Goal: Task Accomplishment & Management: Complete application form

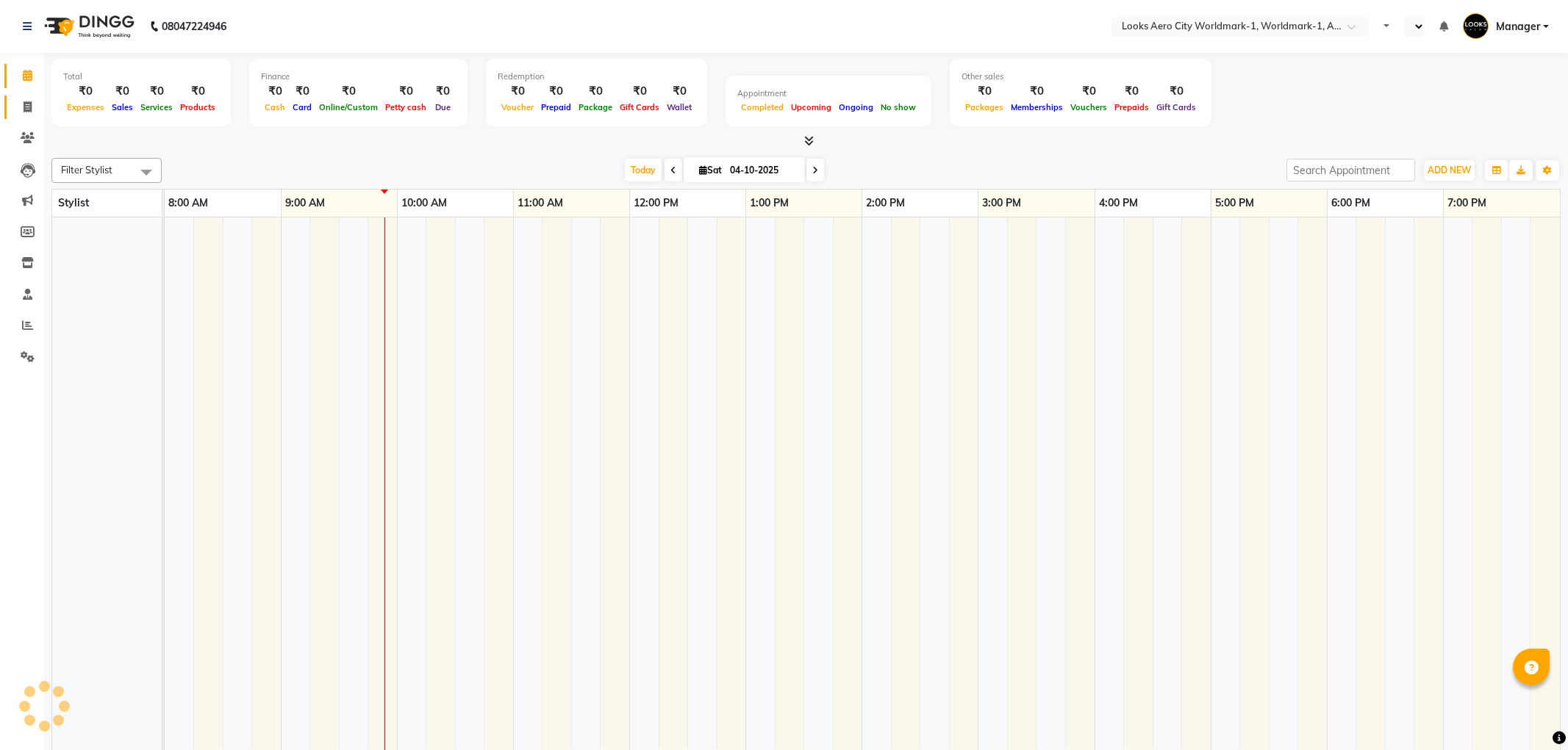
click at [33, 110] on span at bounding box center [27, 108] width 26 height 17
select select "en"
select select "service"
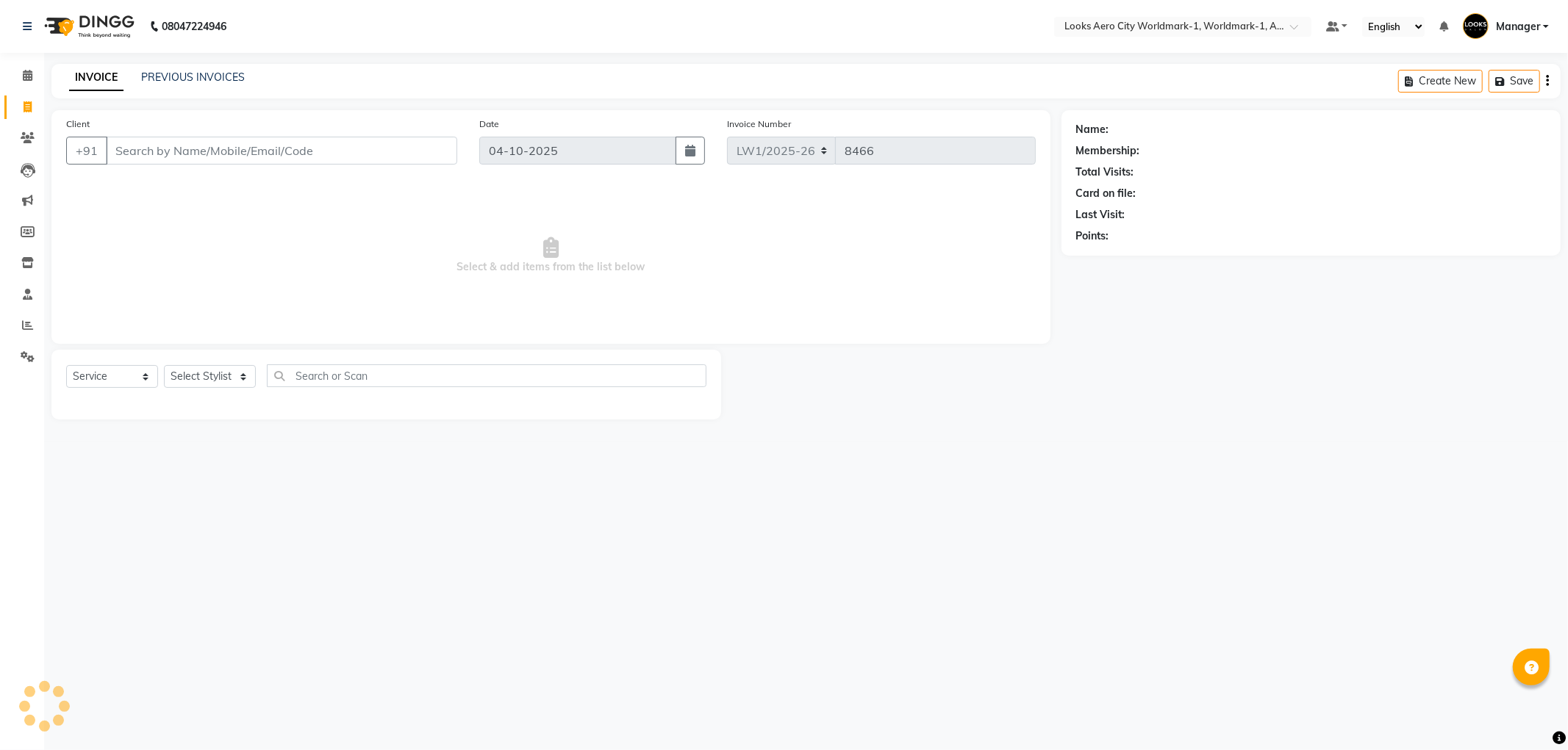
click at [160, 150] on input "Client" at bounding box center [281, 151] width 351 height 28
type input "9717393967"
click at [398, 152] on span "Add Client" at bounding box center [419, 151] width 58 height 15
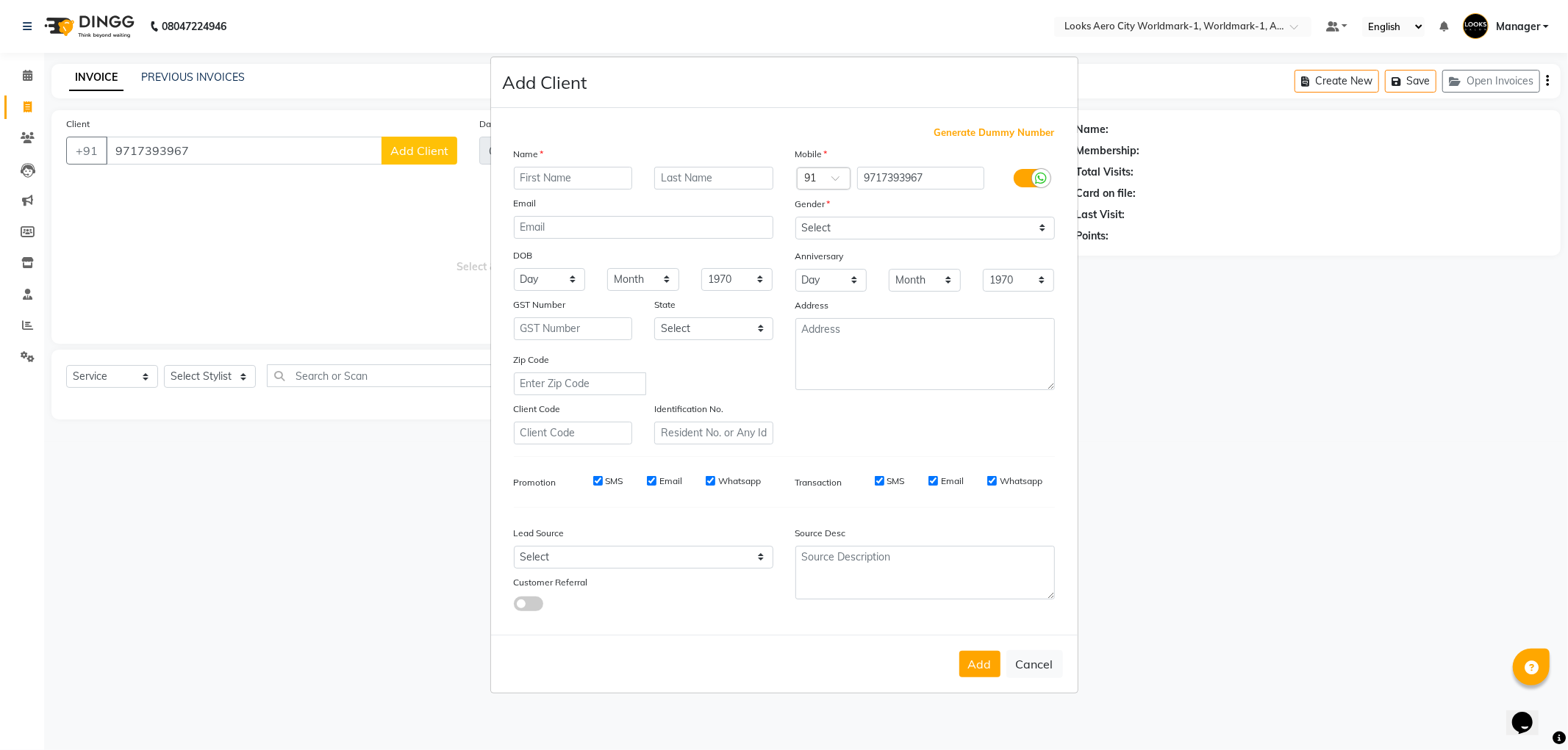
drag, startPoint x: 530, startPoint y: 172, endPoint x: 541, endPoint y: 170, distance: 11.2
click at [530, 172] on input "text" at bounding box center [573, 178] width 119 height 23
type input "ritu"
click at [749, 184] on input "text" at bounding box center [713, 178] width 119 height 23
type input "client"
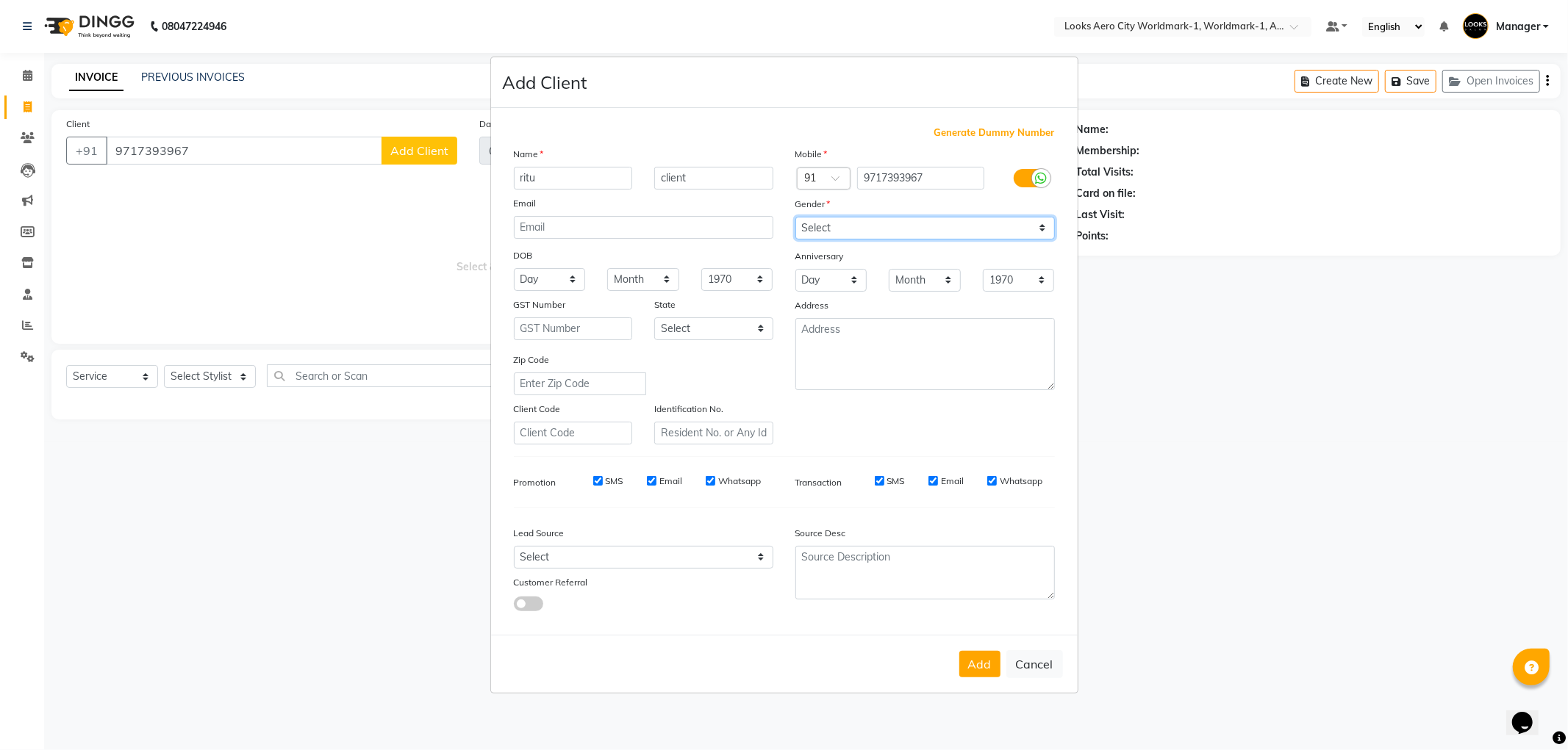
click at [811, 226] on select "Select [DEMOGRAPHIC_DATA] [DEMOGRAPHIC_DATA] Other Prefer Not To Say" at bounding box center [925, 227] width 259 height 23
select select "[DEMOGRAPHIC_DATA]"
click at [795, 217] on select "Select [DEMOGRAPHIC_DATA] [DEMOGRAPHIC_DATA] Other Prefer Not To Say" at bounding box center [925, 227] width 259 height 23
click at [863, 344] on textarea at bounding box center [925, 354] width 259 height 72
type textarea "Aerocity"
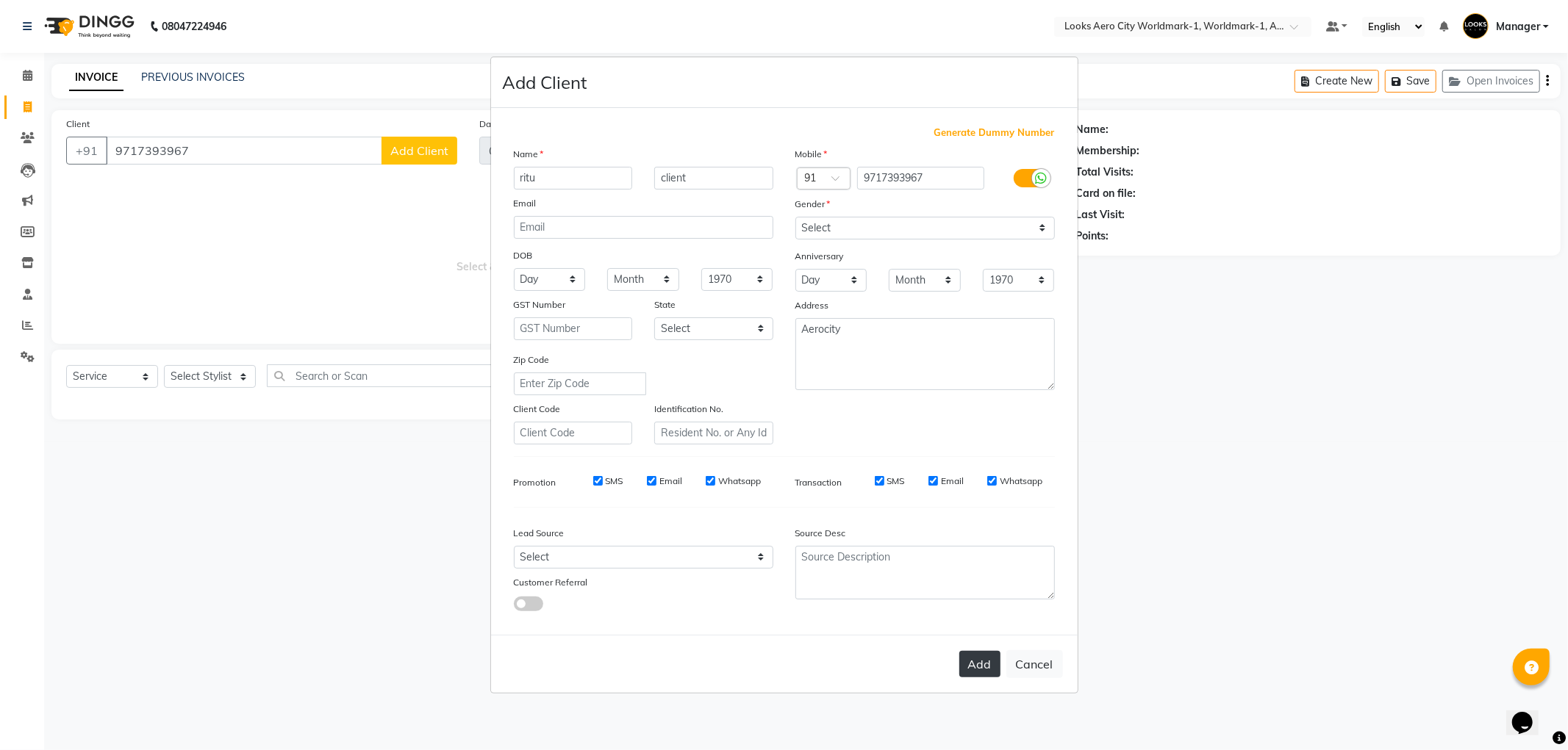
click at [975, 664] on button "Add" at bounding box center [979, 665] width 41 height 26
select select
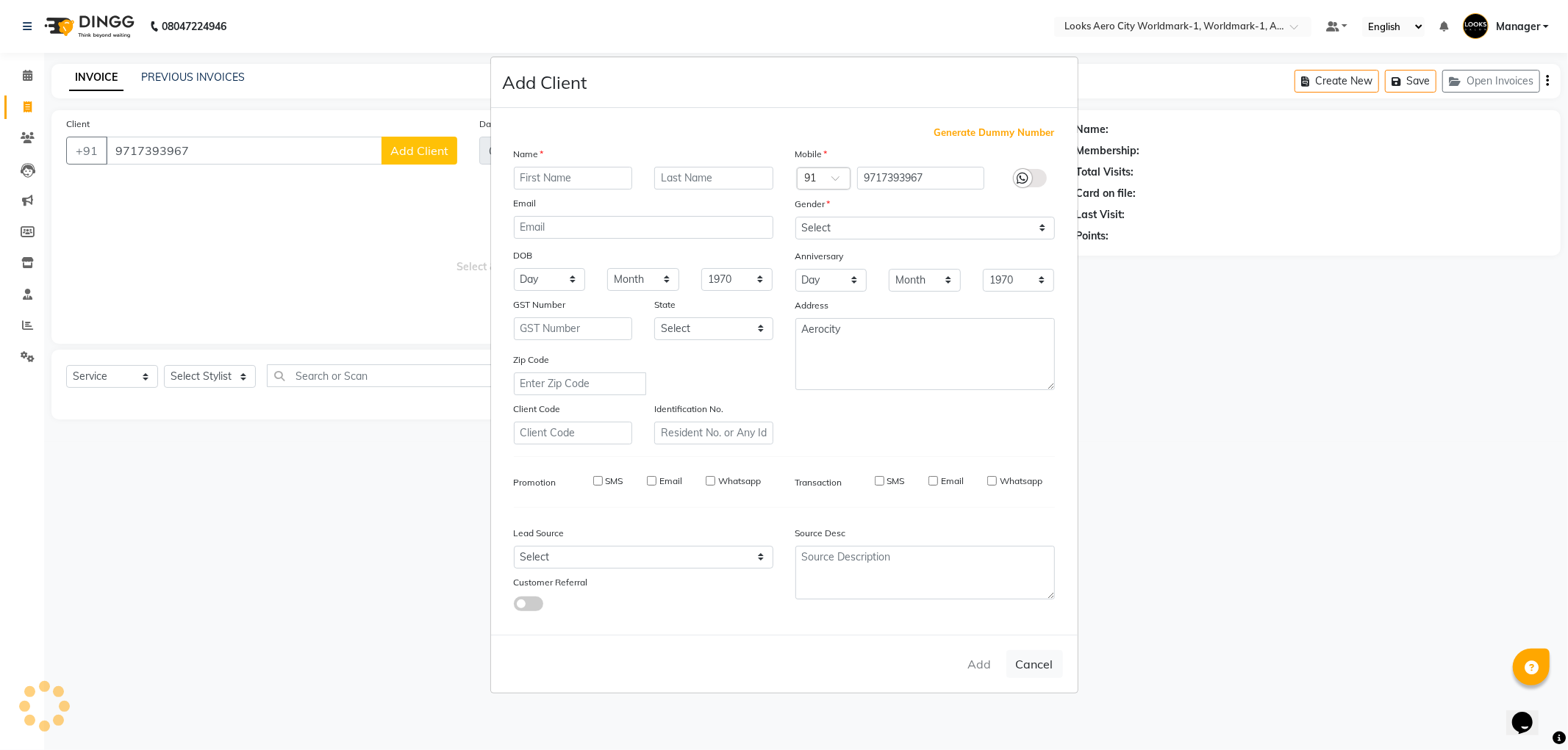
select select
checkbox input "false"
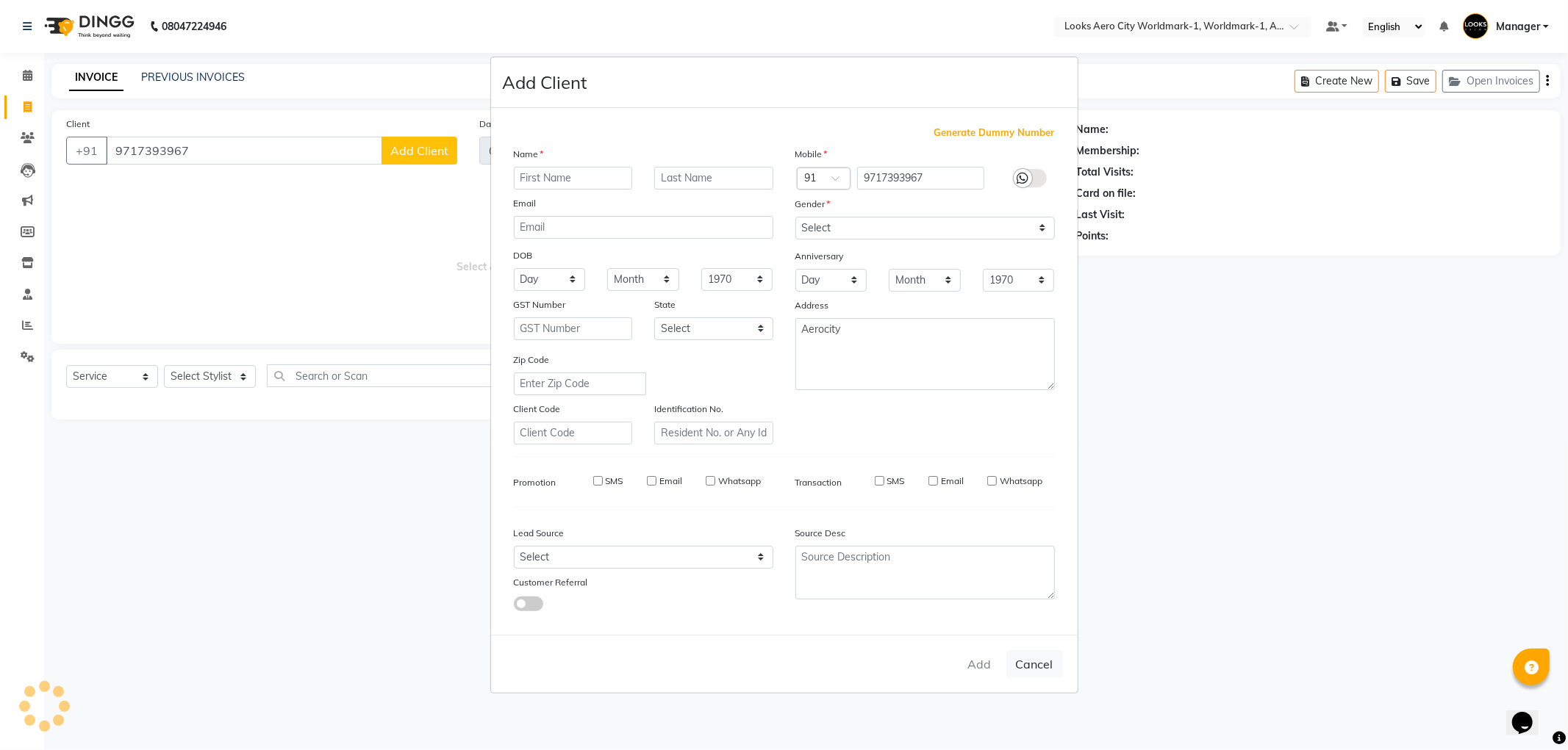
checkbox input "false"
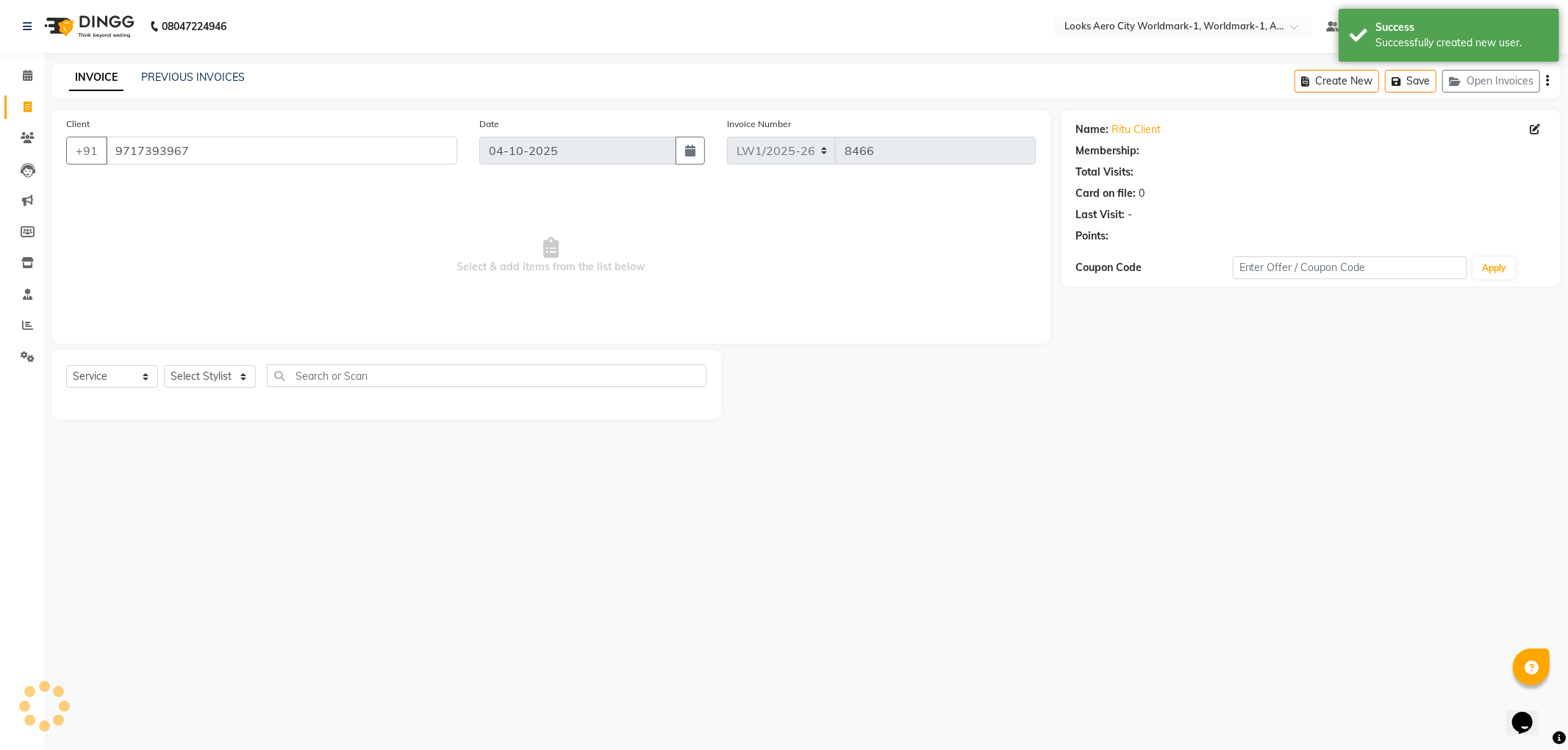
select select "1: Object"
click at [251, 375] on select "Select Stylist [PERSON_NAME] [PERSON_NAME] [PERSON_NAME] [PERSON_NAME] Counter_…" at bounding box center [210, 376] width 92 height 23
select select "84551"
click at [164, 366] on select "Select Stylist [PERSON_NAME] [PERSON_NAME] [PERSON_NAME] [PERSON_NAME] Counter_…" at bounding box center [210, 376] width 92 height 23
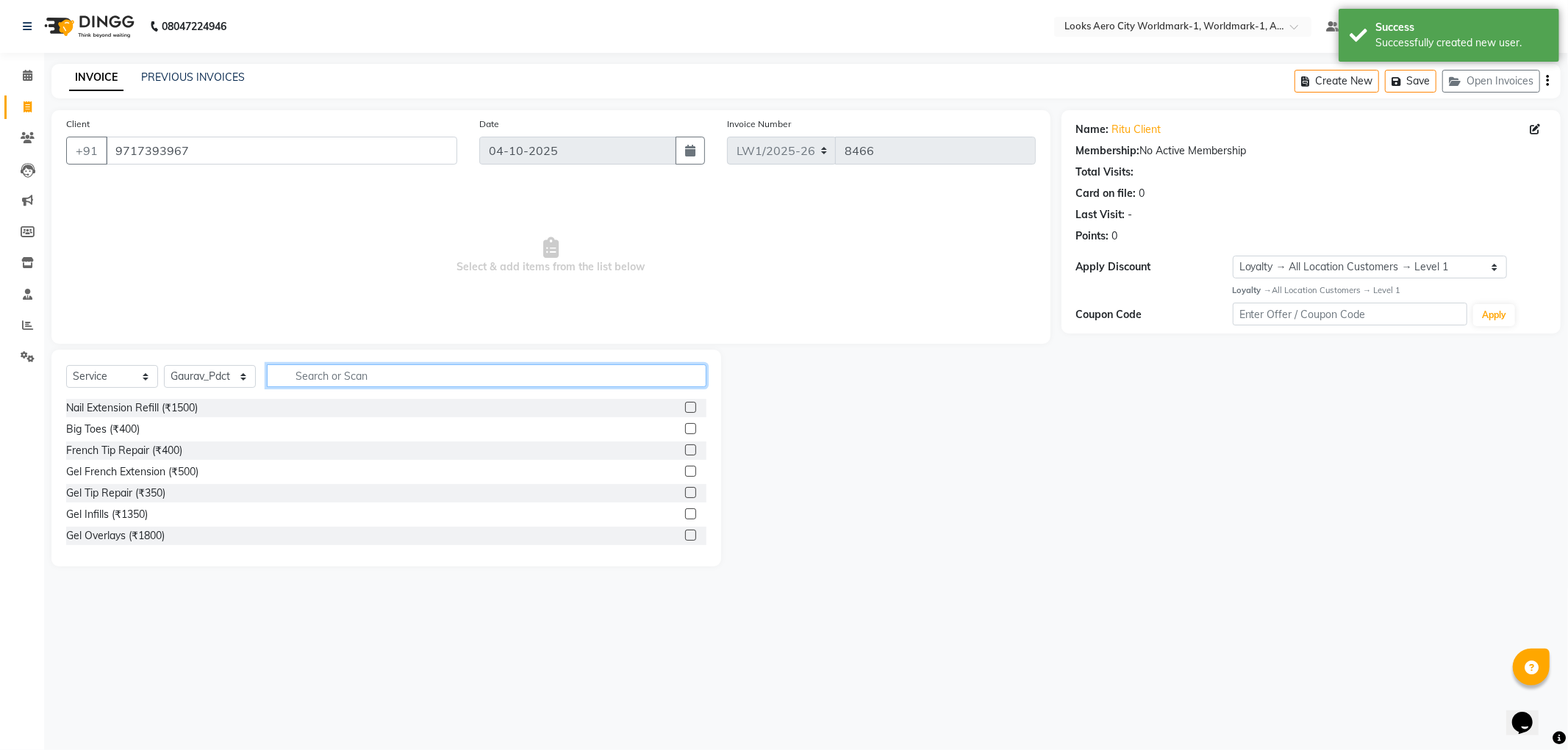
click at [305, 380] on input "text" at bounding box center [487, 375] width 440 height 23
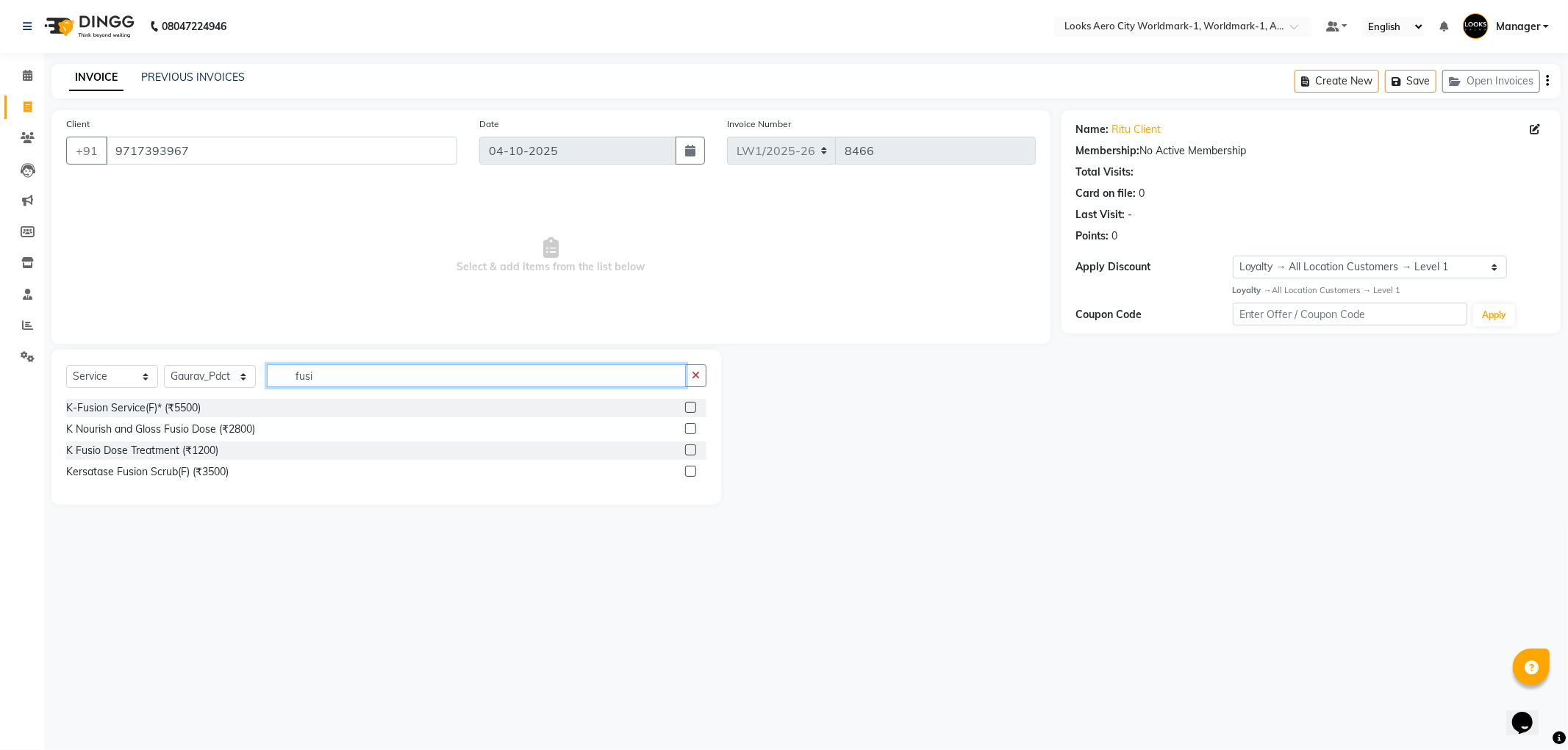
type input "fusi"
drag, startPoint x: 688, startPoint y: 473, endPoint x: 669, endPoint y: 428, distance: 48.8
click at [688, 473] on label at bounding box center [690, 471] width 11 height 11
click at [688, 473] on input "checkbox" at bounding box center [690, 472] width 9 height 9
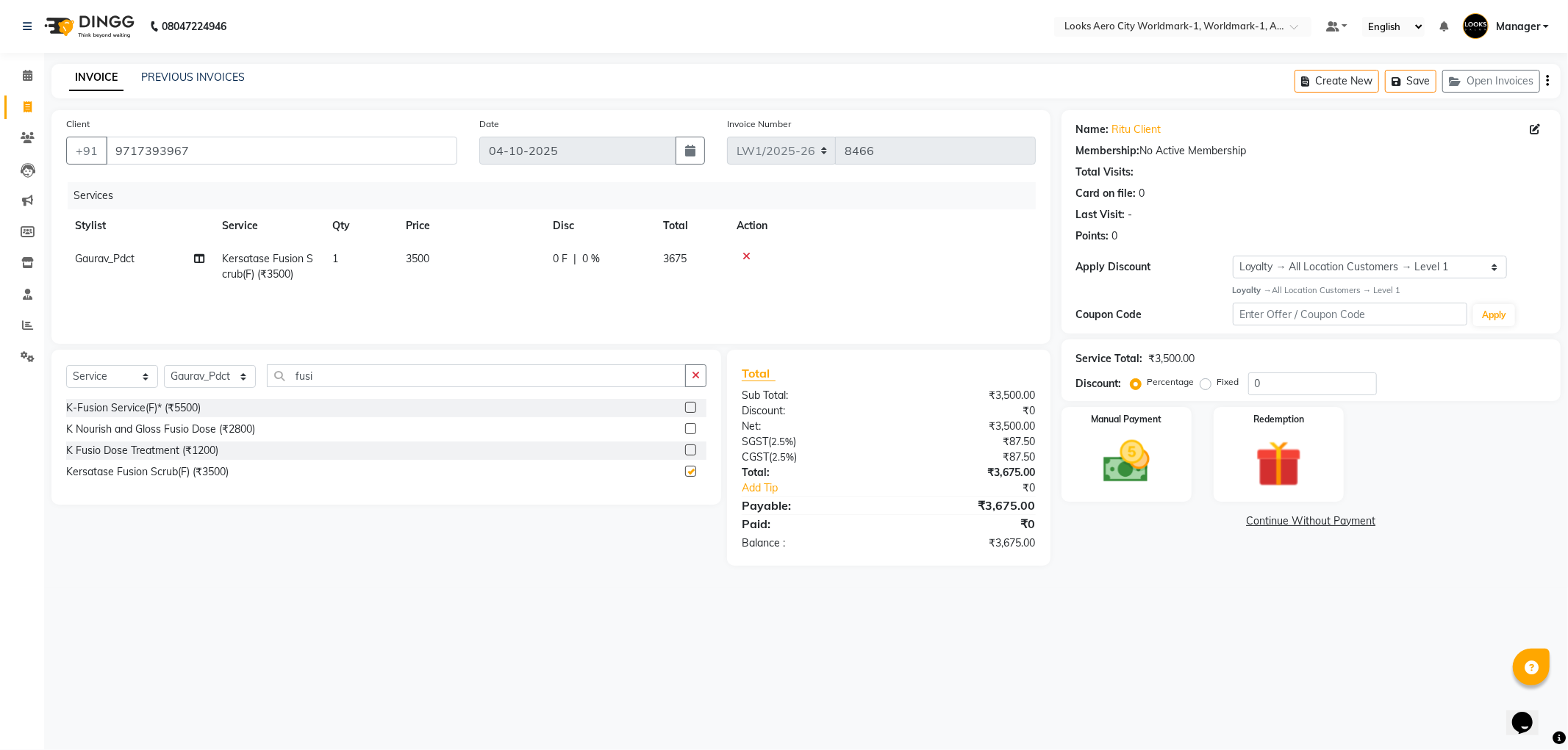
checkbox input "false"
click at [450, 262] on td "3500" at bounding box center [470, 266] width 147 height 48
select select "84551"
click at [544, 266] on input "3500" at bounding box center [539, 262] width 130 height 23
type input "3"
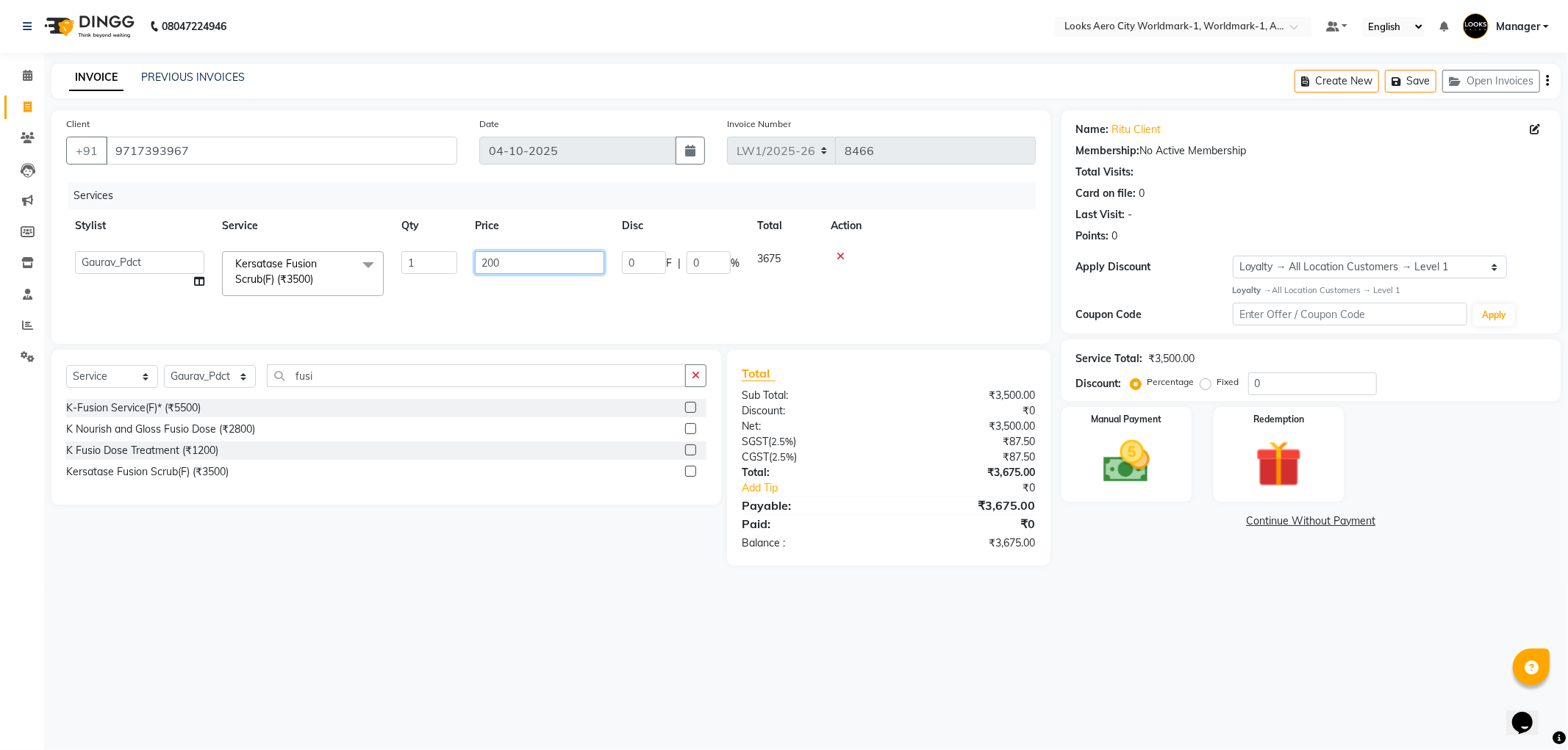
type input "2000"
click at [339, 373] on input "fusi" at bounding box center [476, 375] width 419 height 23
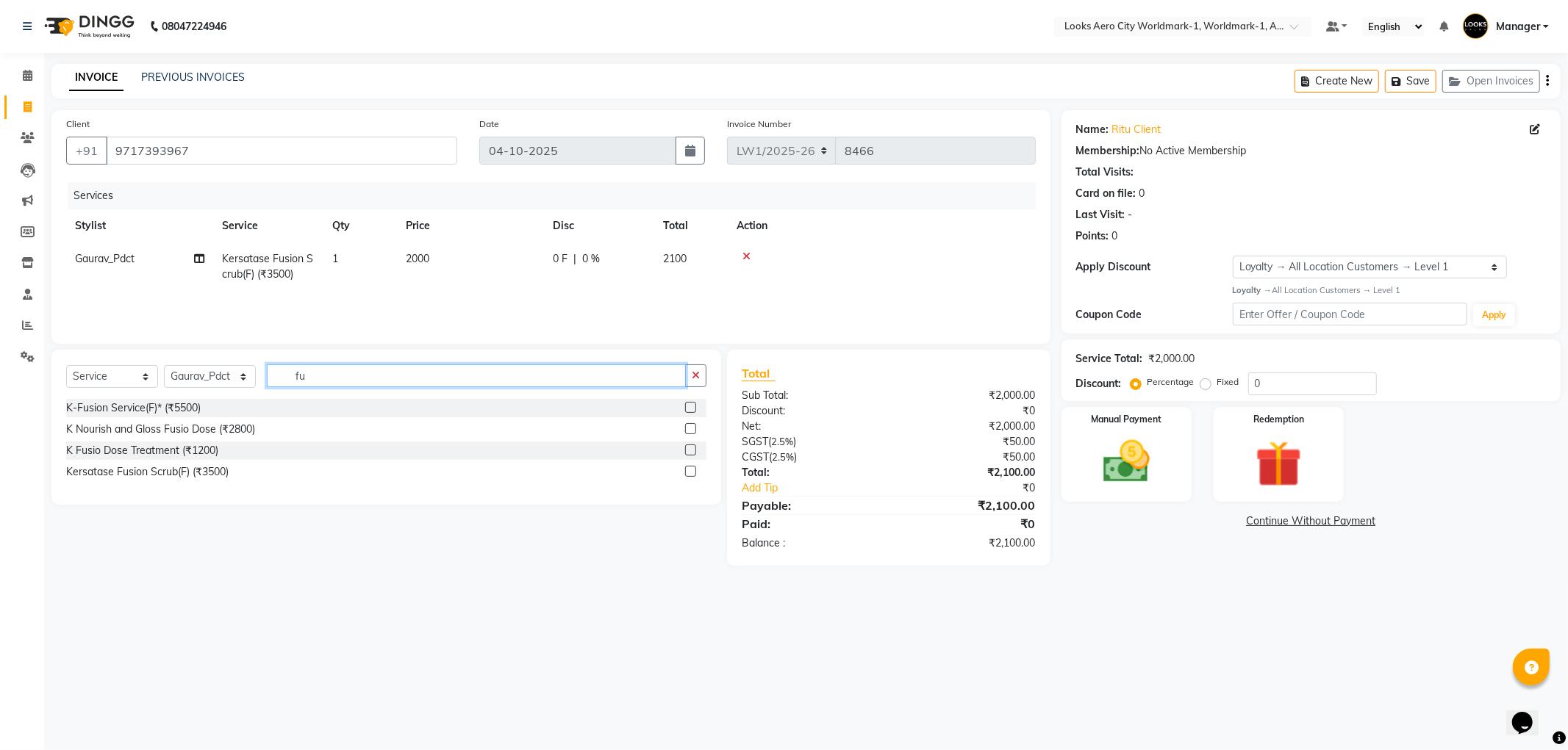
type input "f"
type input "ail pa"
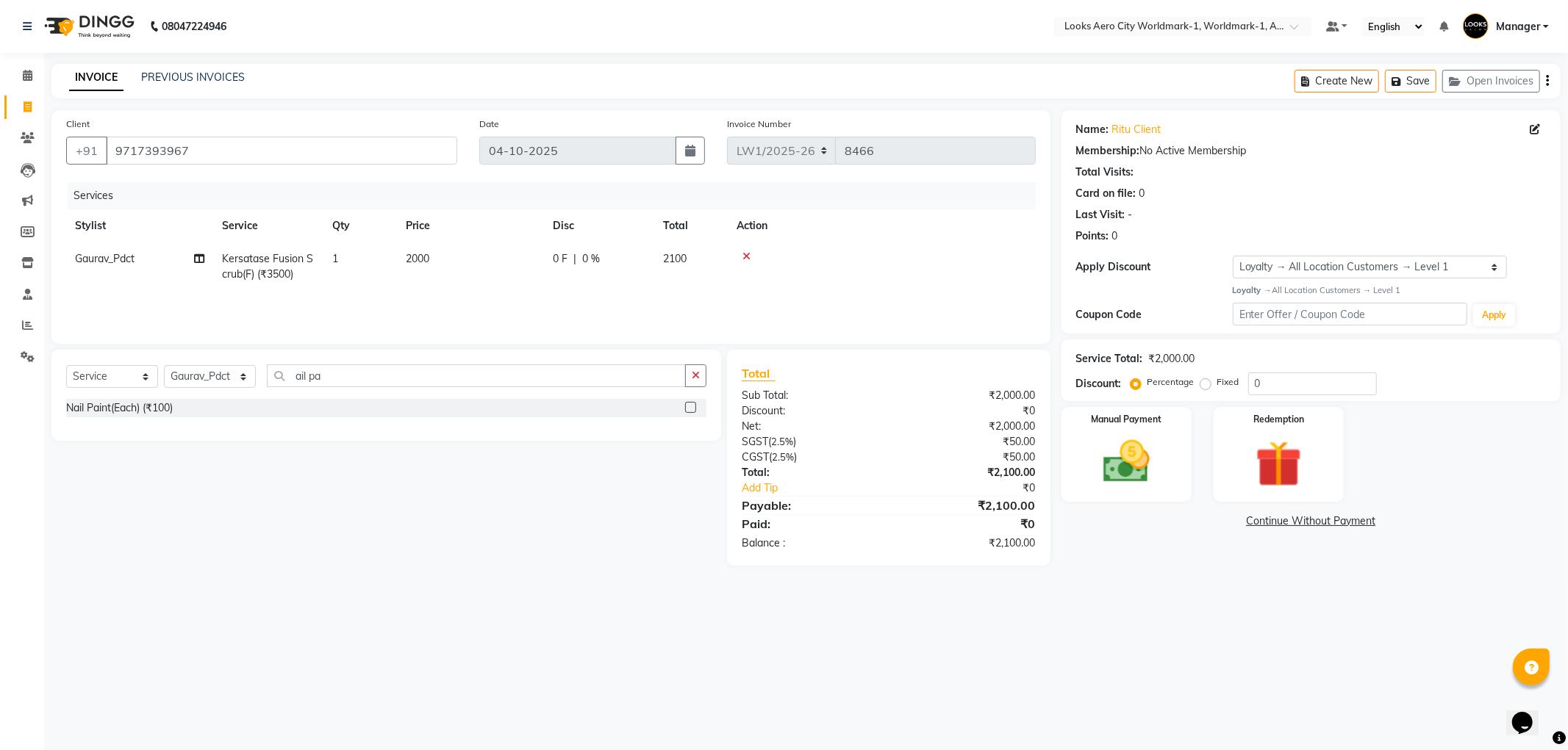
click at [690, 405] on label at bounding box center [690, 408] width 11 height 11
click at [690, 405] on input "checkbox" at bounding box center [690, 408] width 9 height 9
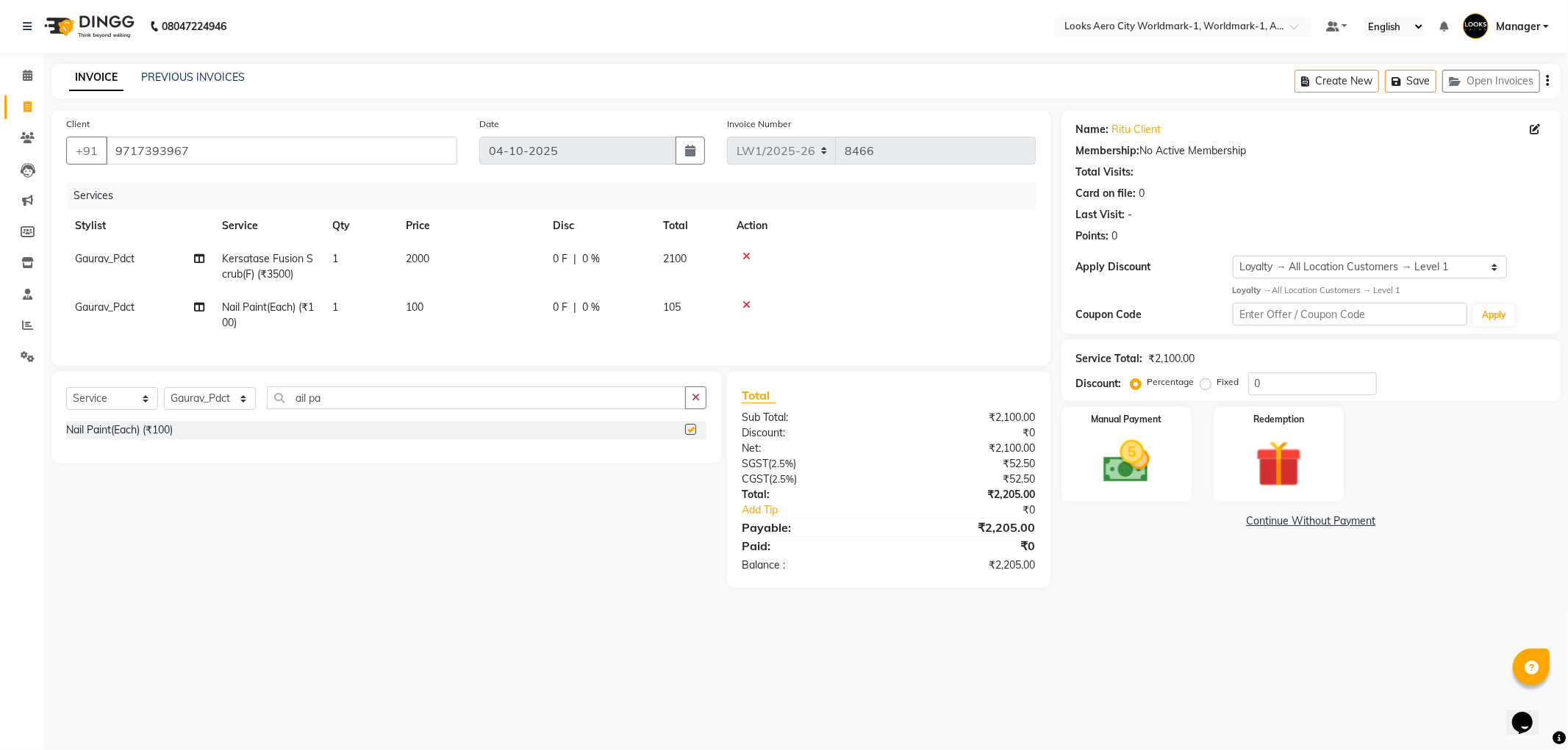
checkbox input "false"
click at [466, 309] on td "100" at bounding box center [470, 315] width 147 height 48
select select "84551"
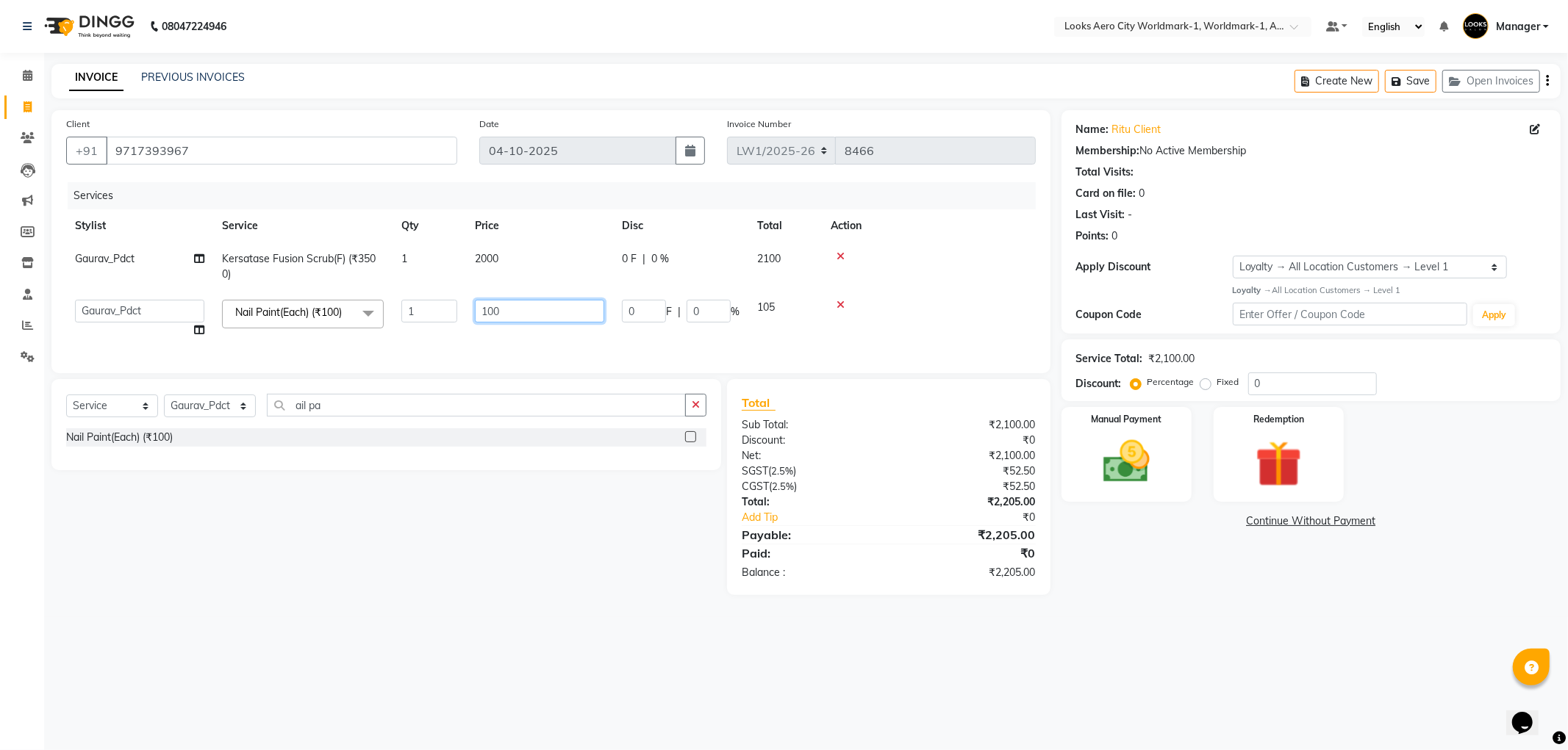
click at [513, 304] on input "100" at bounding box center [539, 311] width 130 height 23
type input "1"
type input "300"
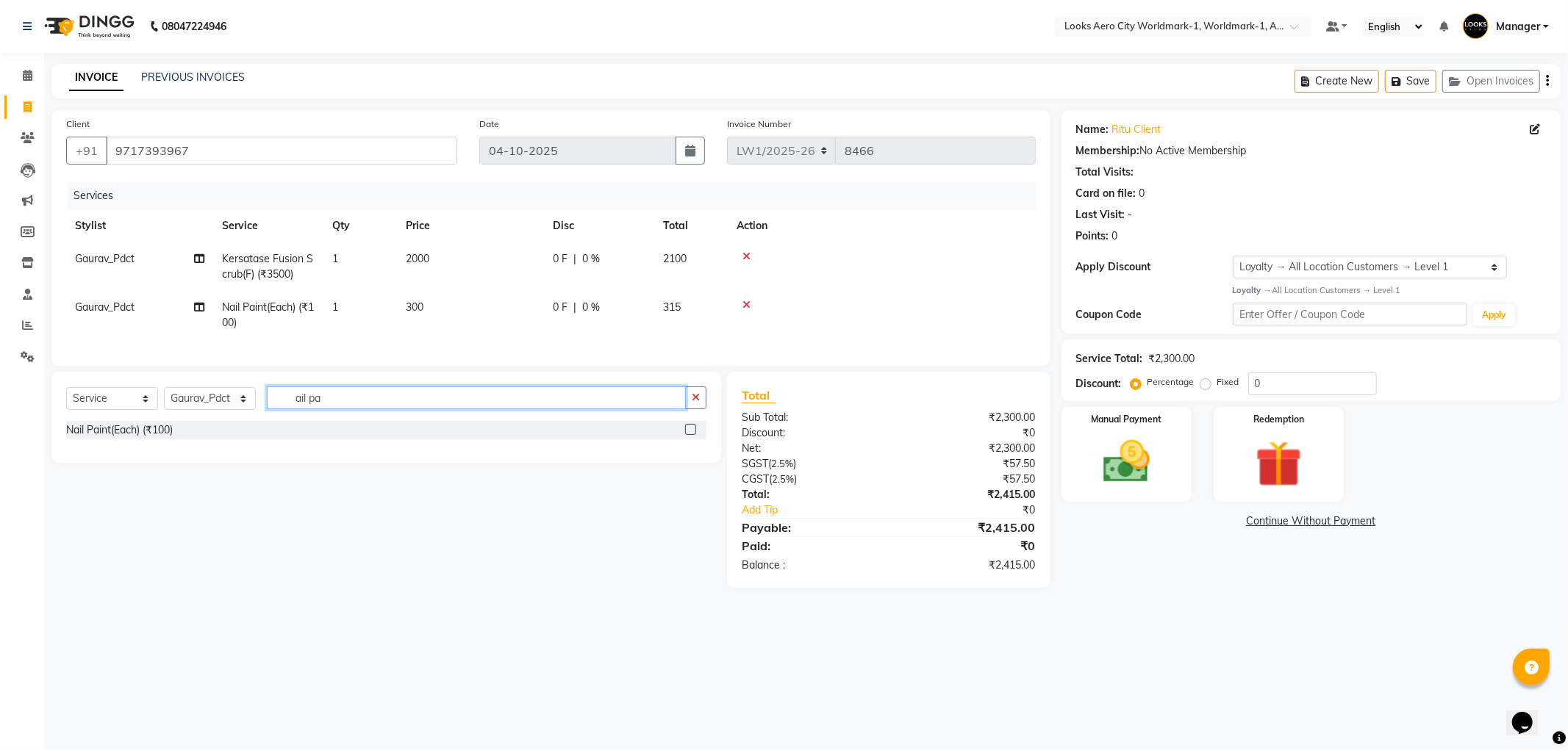
click at [360, 409] on input "ail pa" at bounding box center [476, 398] width 419 height 23
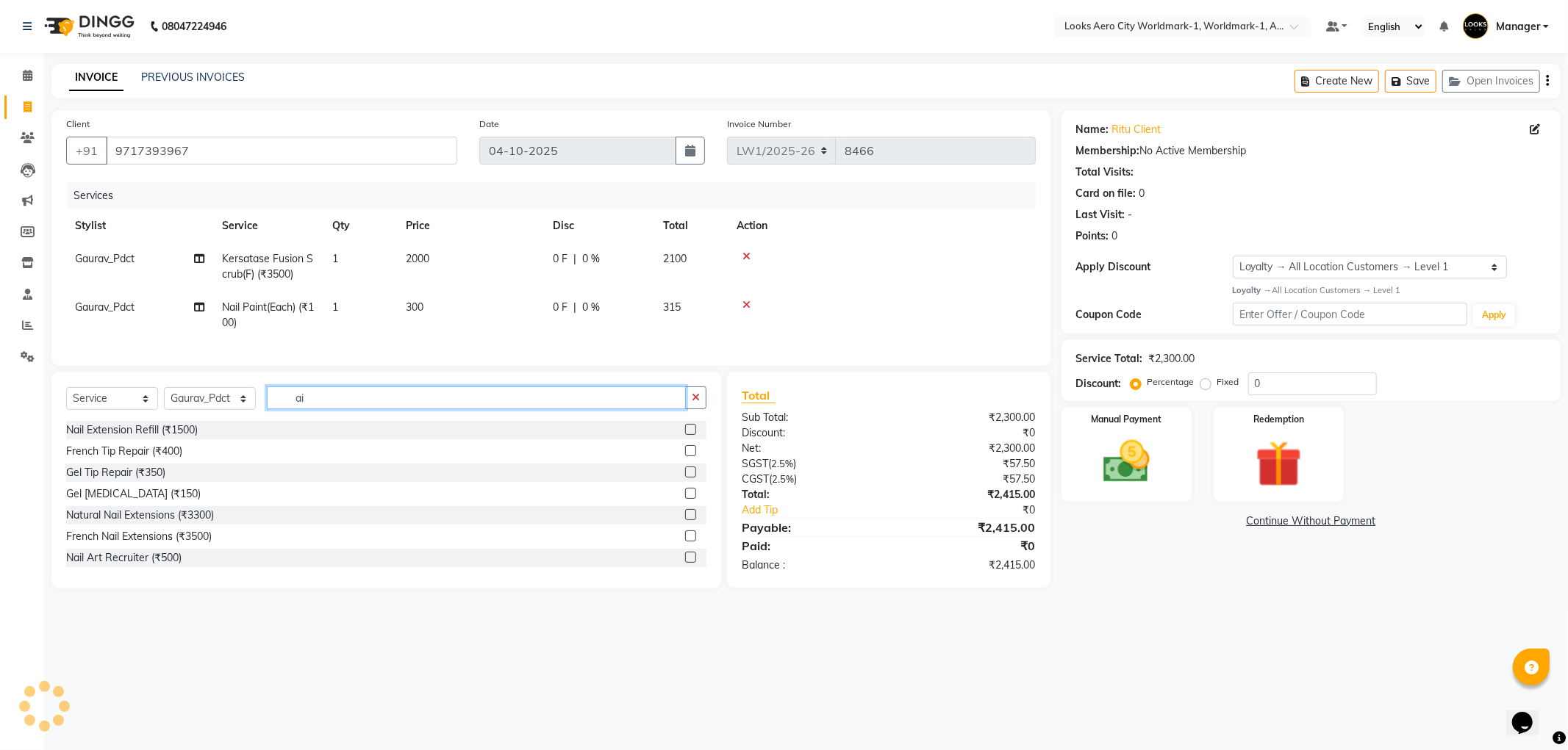
type input "a"
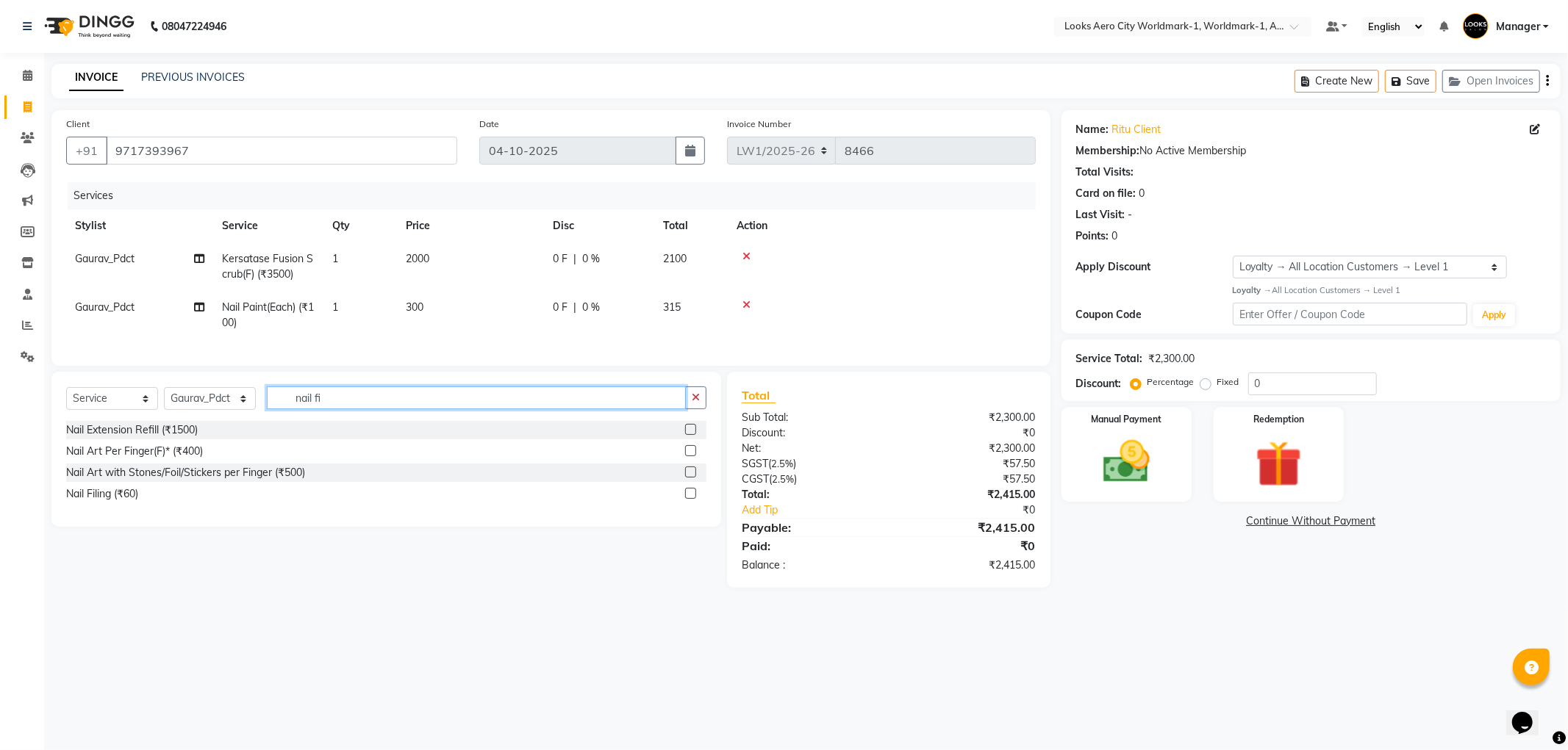
type input "nail fi"
click at [690, 499] on label at bounding box center [690, 493] width 11 height 11
click at [690, 499] on input "checkbox" at bounding box center [690, 494] width 9 height 9
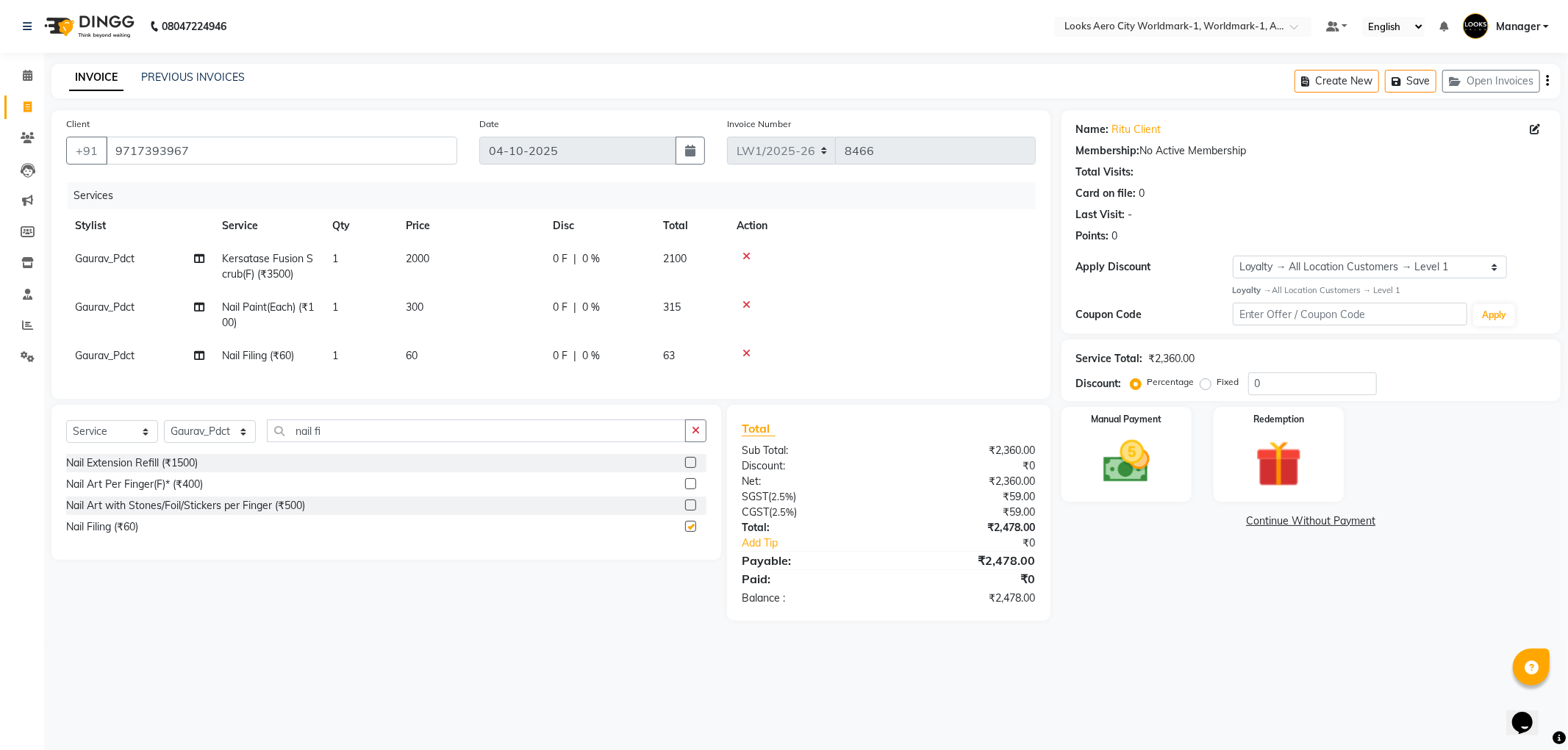
checkbox input "false"
click at [442, 358] on td "60" at bounding box center [470, 356] width 147 height 33
select select "84551"
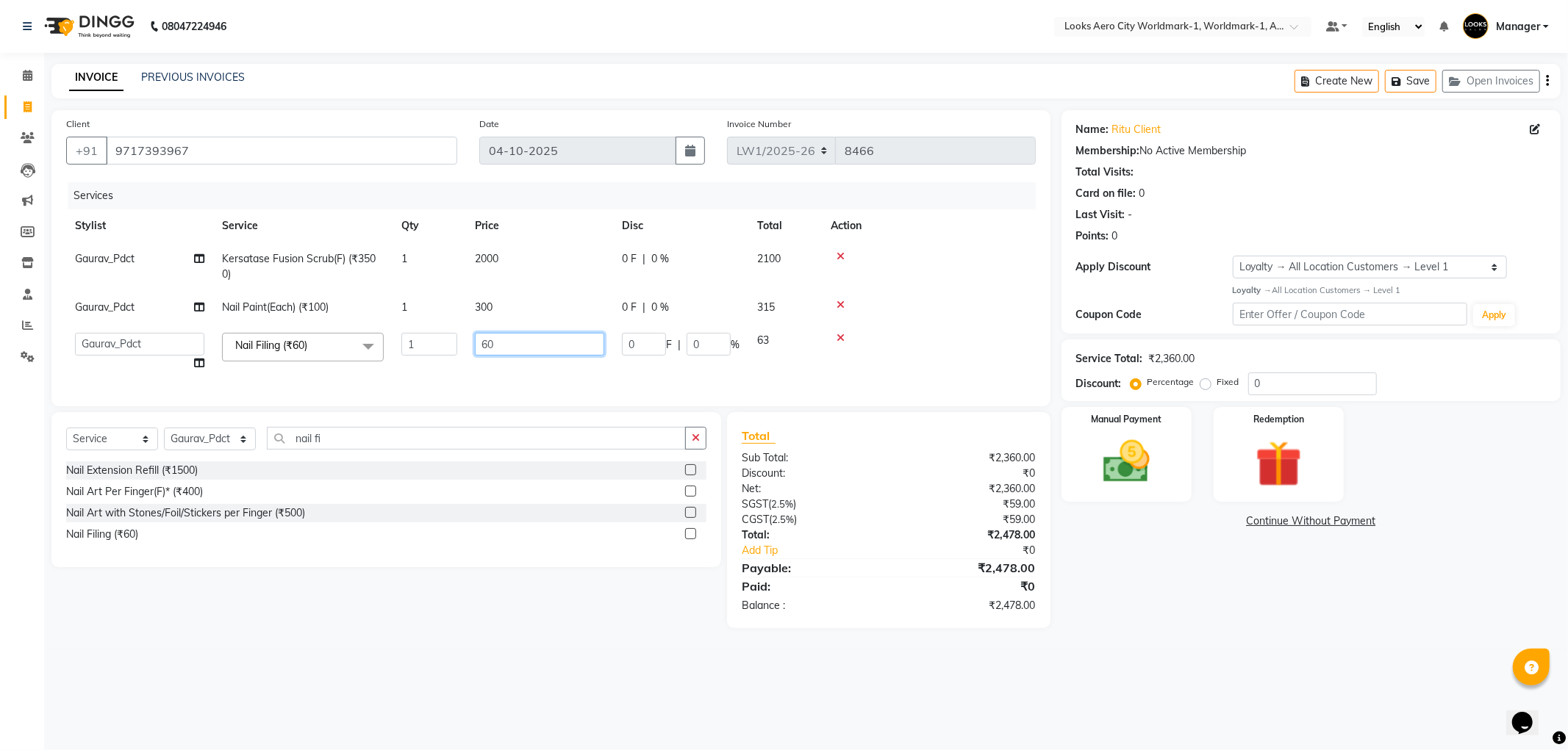
click at [538, 342] on input "60" at bounding box center [539, 344] width 130 height 23
type input "6"
type input "200"
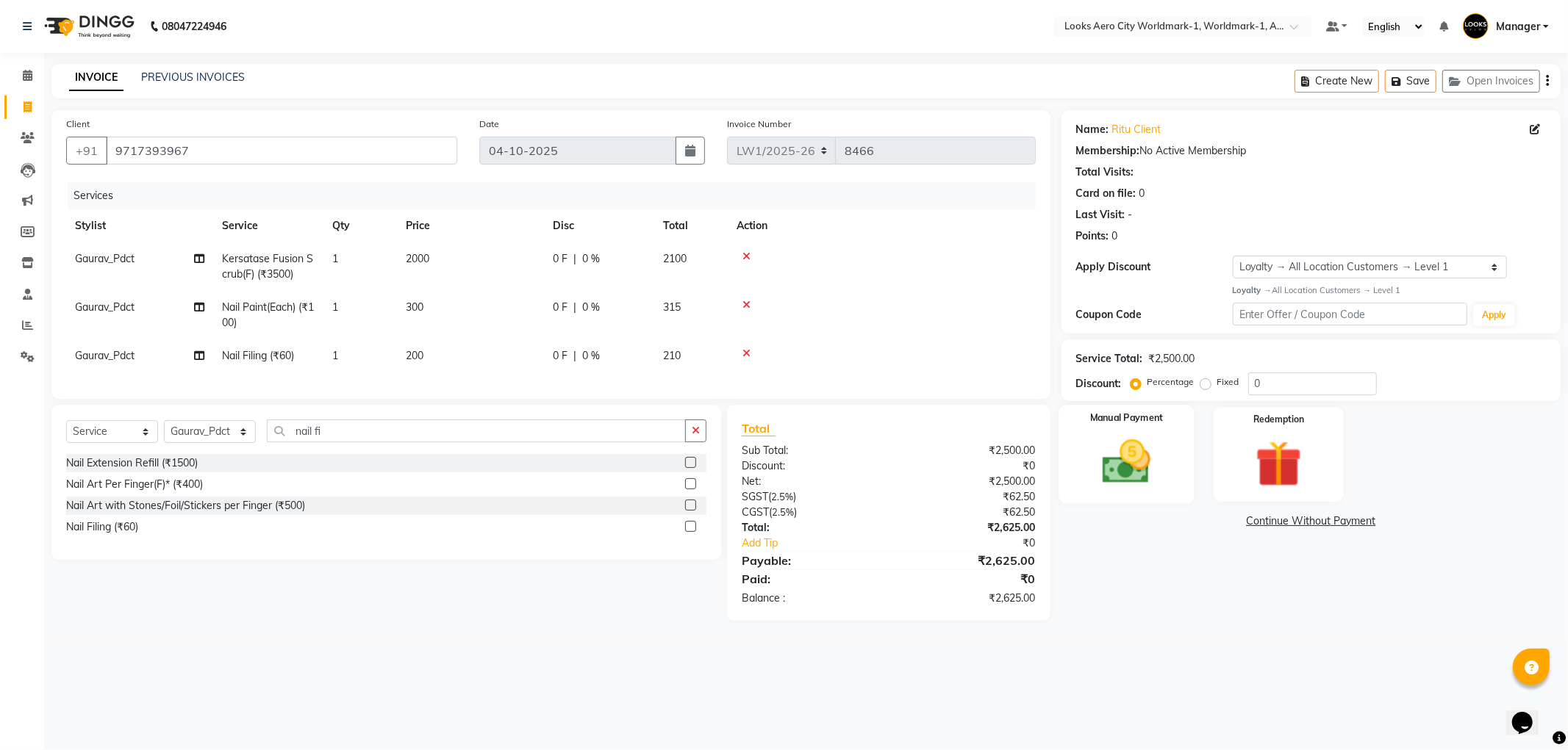
click at [1118, 457] on img at bounding box center [1126, 462] width 78 height 56
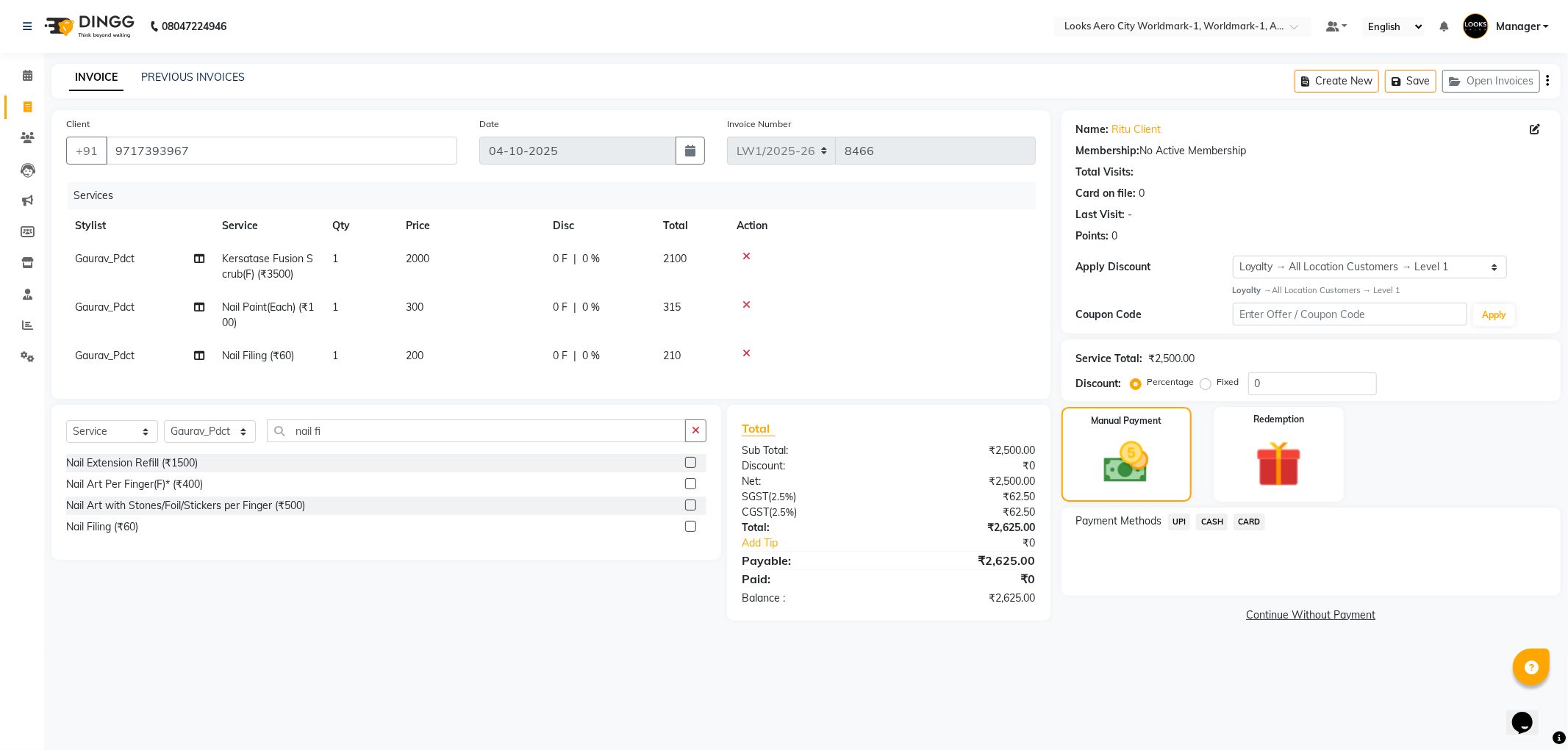
click at [1215, 517] on span "CASH" at bounding box center [1212, 523] width 32 height 17
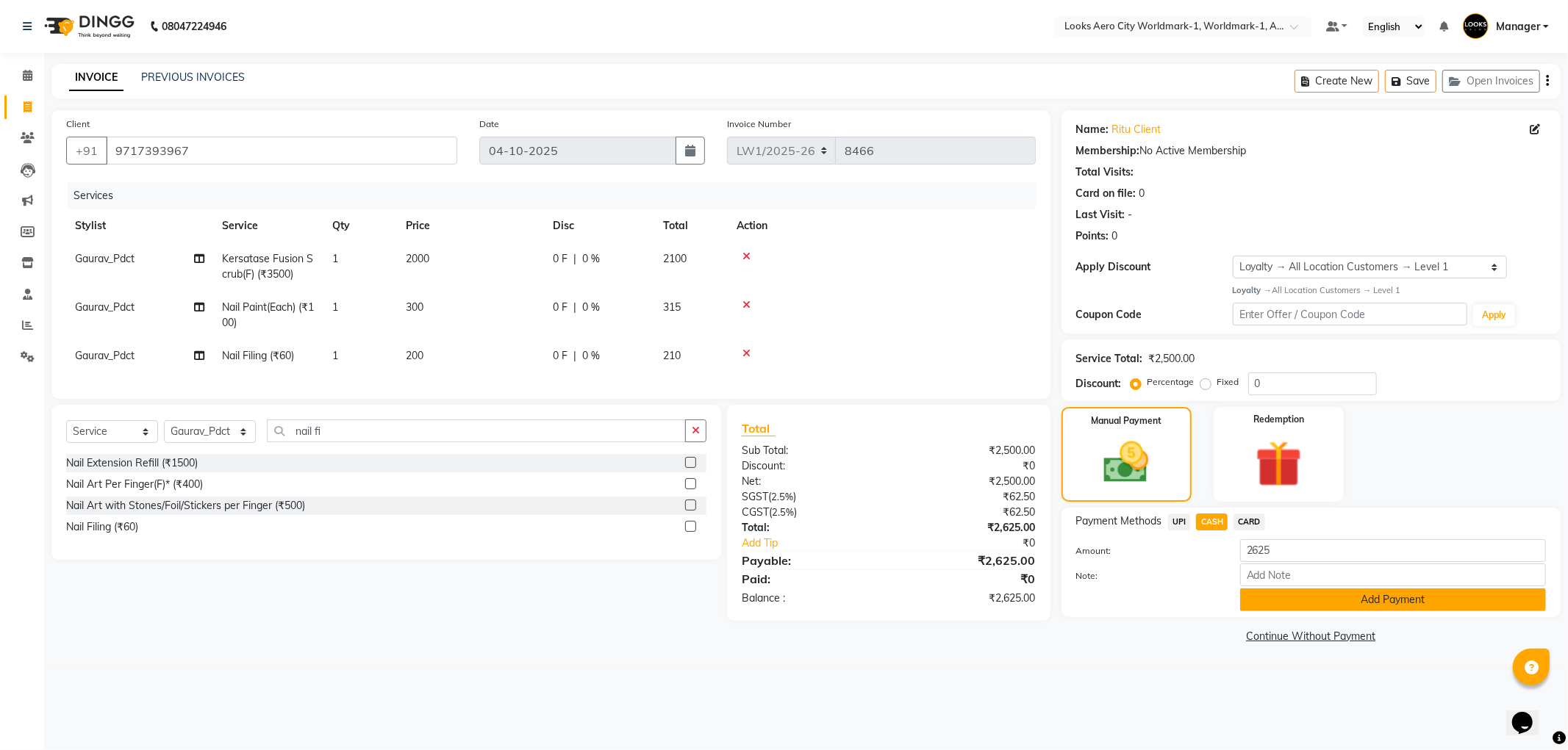
click at [1271, 597] on button "Add Payment" at bounding box center [1393, 599] width 306 height 23
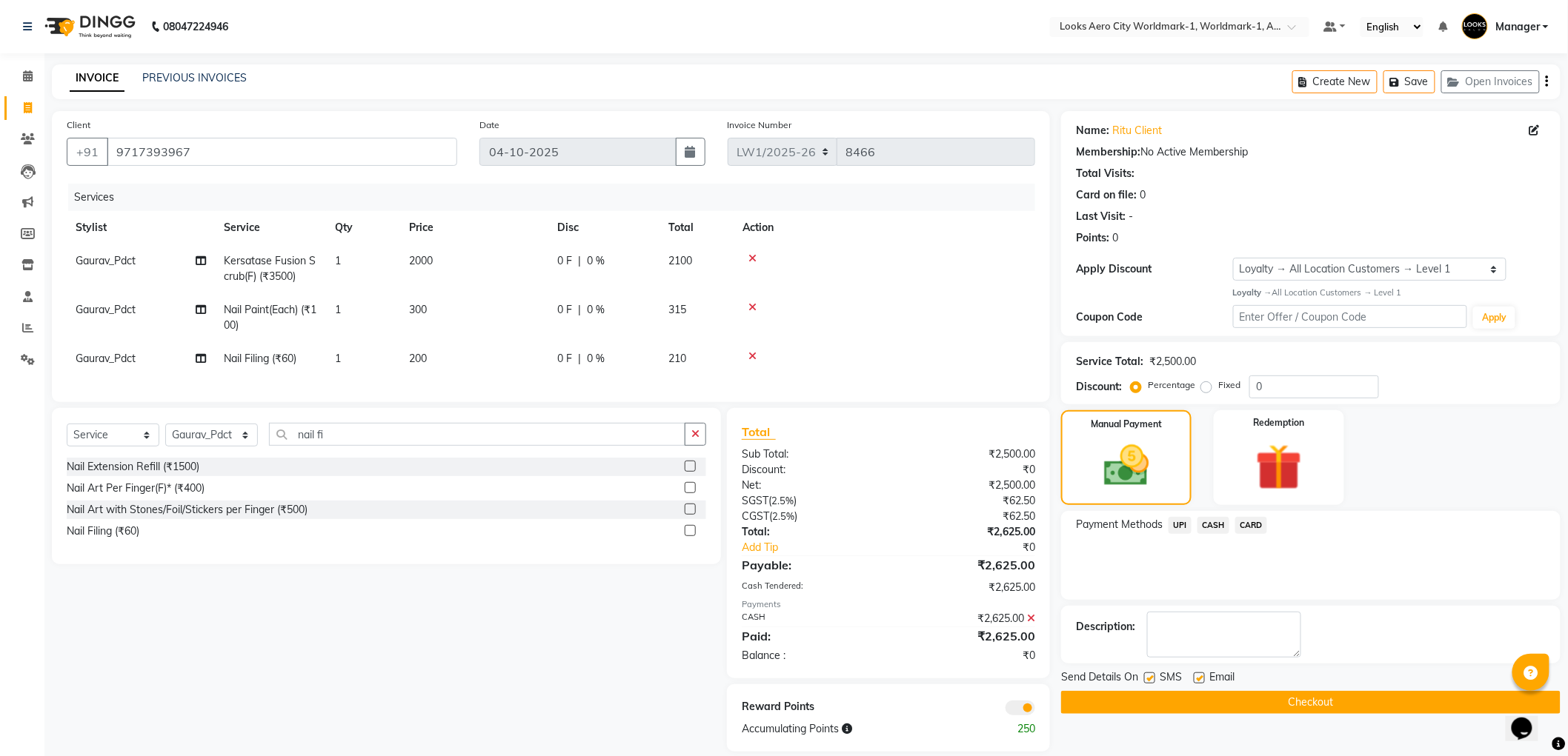
click at [1215, 698] on button "Checkout" at bounding box center [1310, 702] width 499 height 23
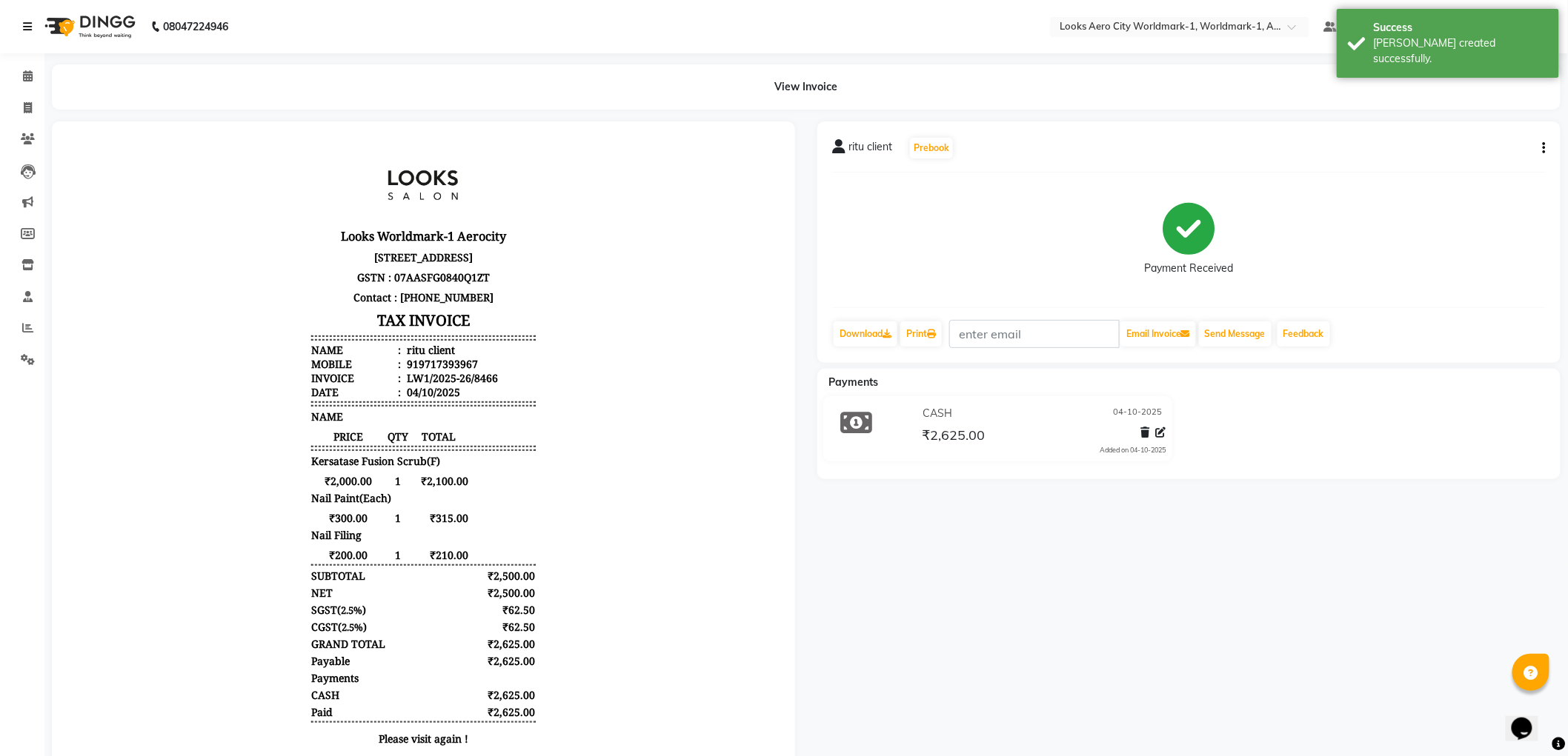
click at [34, 23] on link at bounding box center [30, 27] width 15 height 41
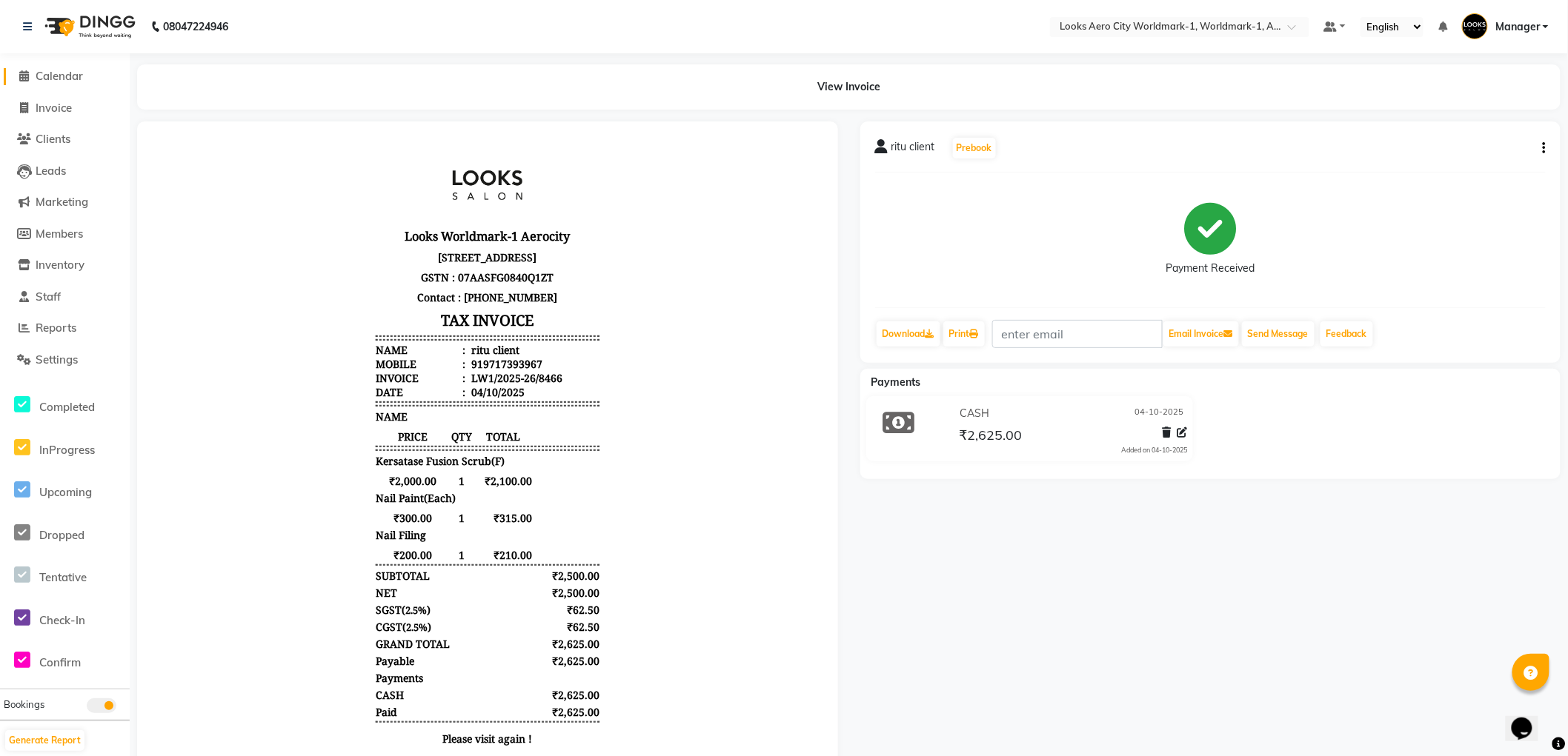
click at [54, 77] on span "Calendar" at bounding box center [59, 76] width 48 height 14
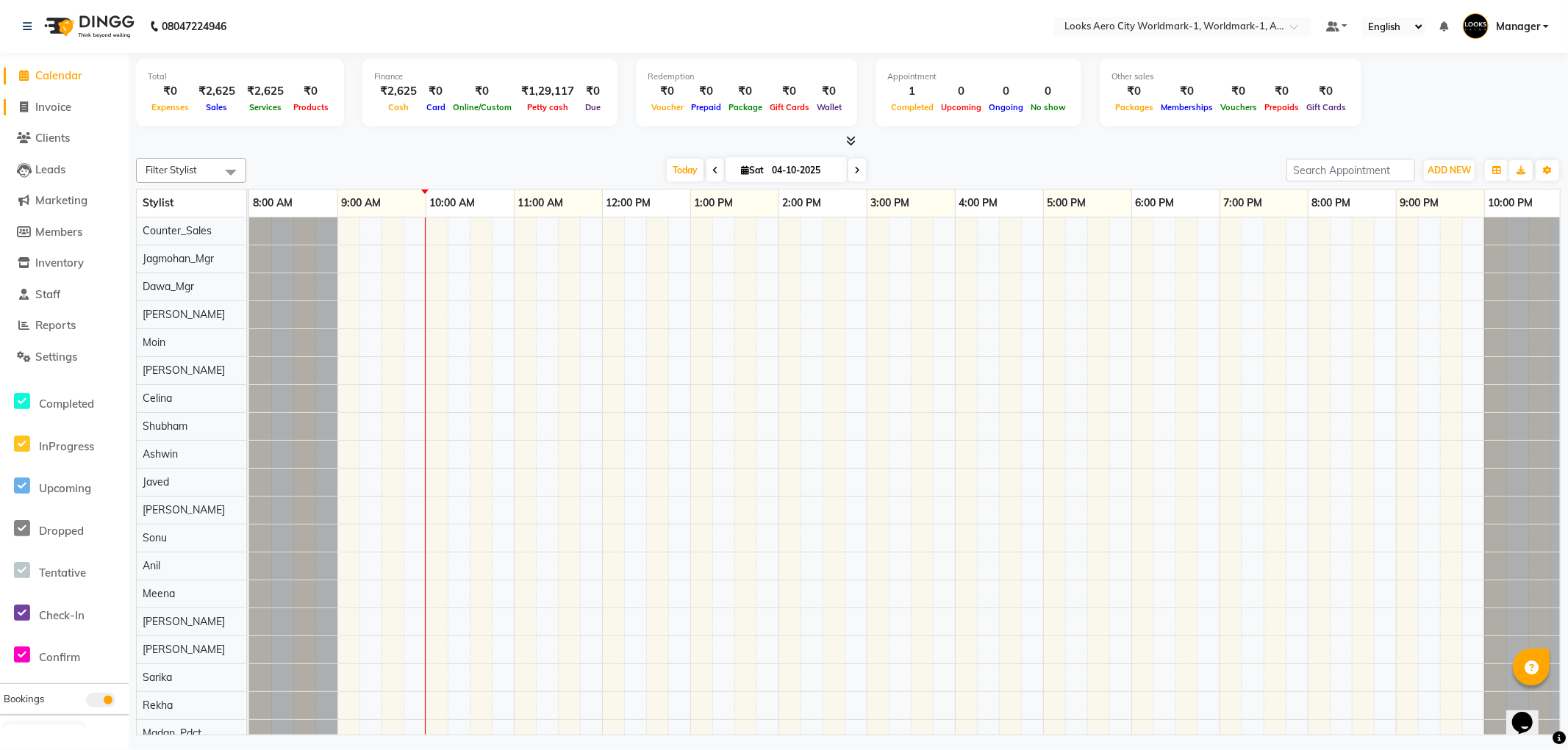
click at [51, 103] on span "Invoice" at bounding box center [53, 107] width 36 height 14
select select "service"
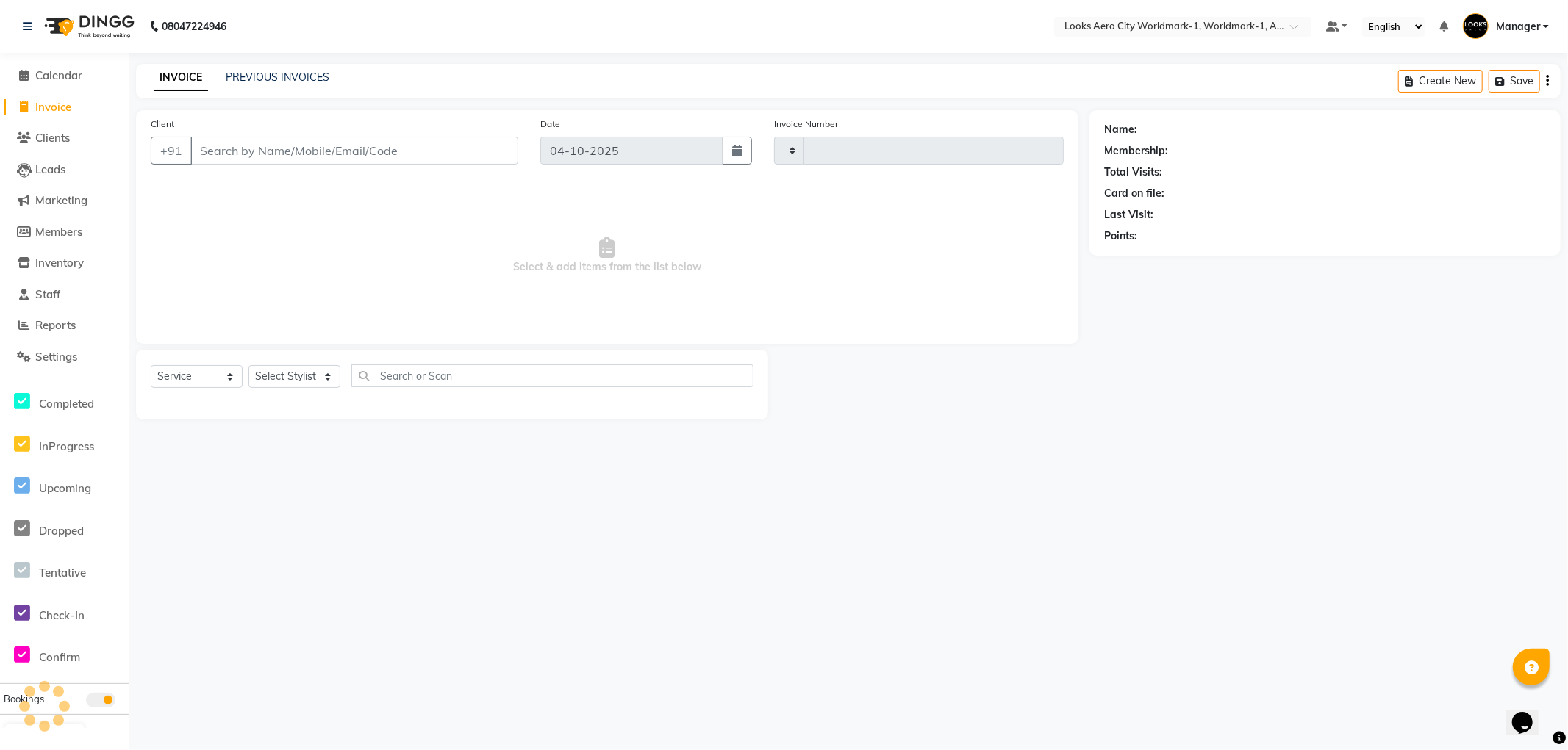
type input "8467"
select select "8573"
click at [223, 148] on input "Client" at bounding box center [354, 151] width 328 height 28
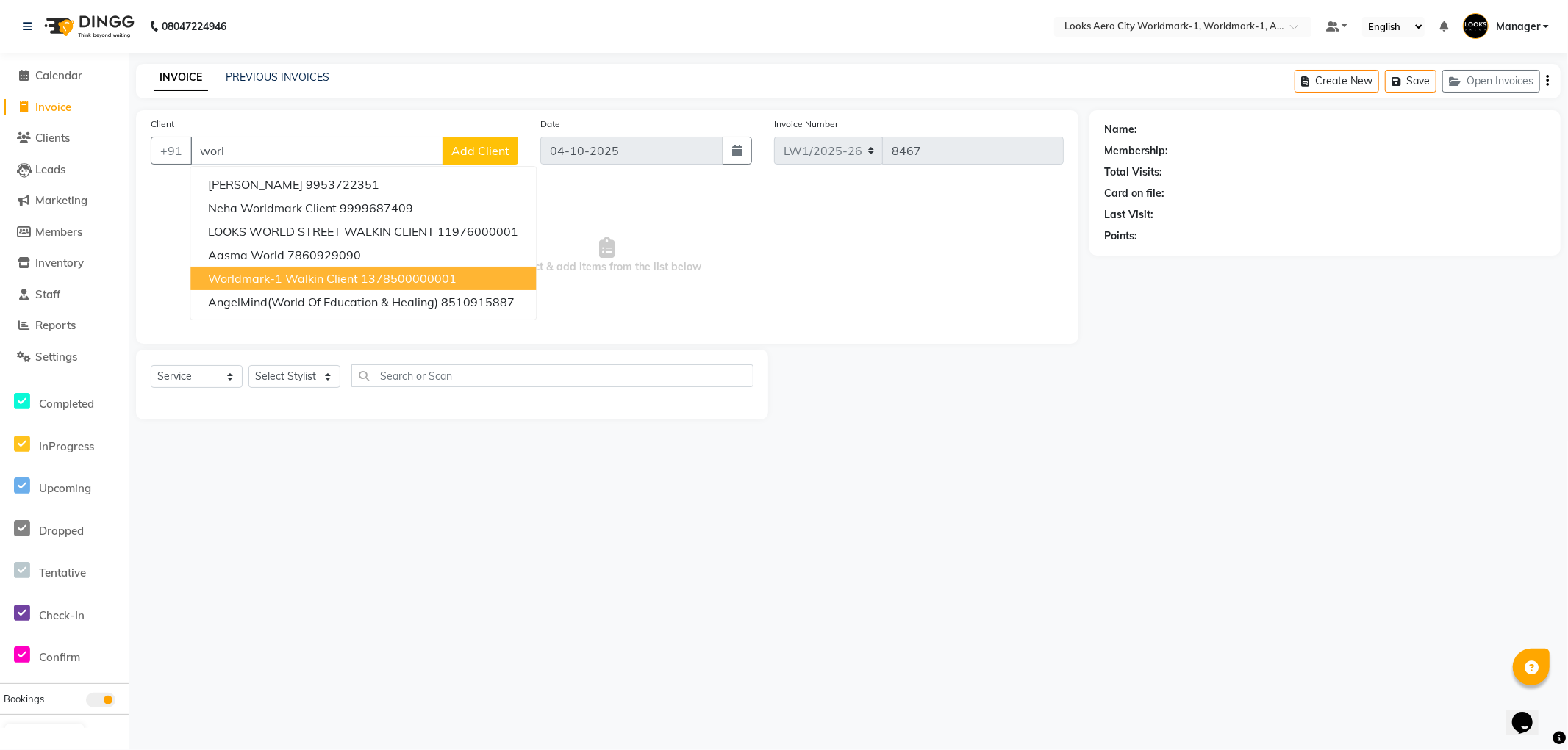
click at [308, 281] on span "Worldmark-1 Walkin Client" at bounding box center [283, 278] width 150 height 15
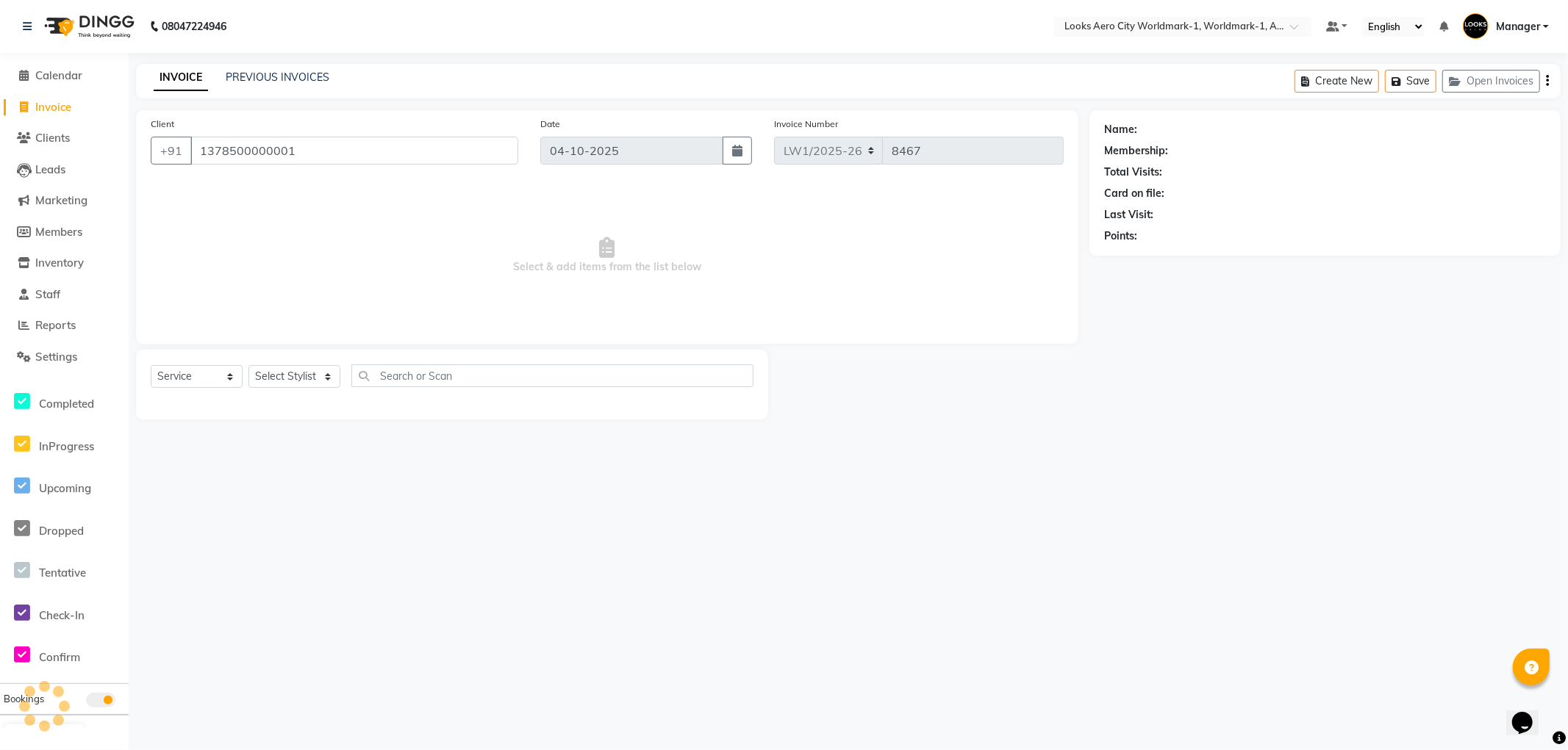
type input "1378500000001"
select select "1: Object"
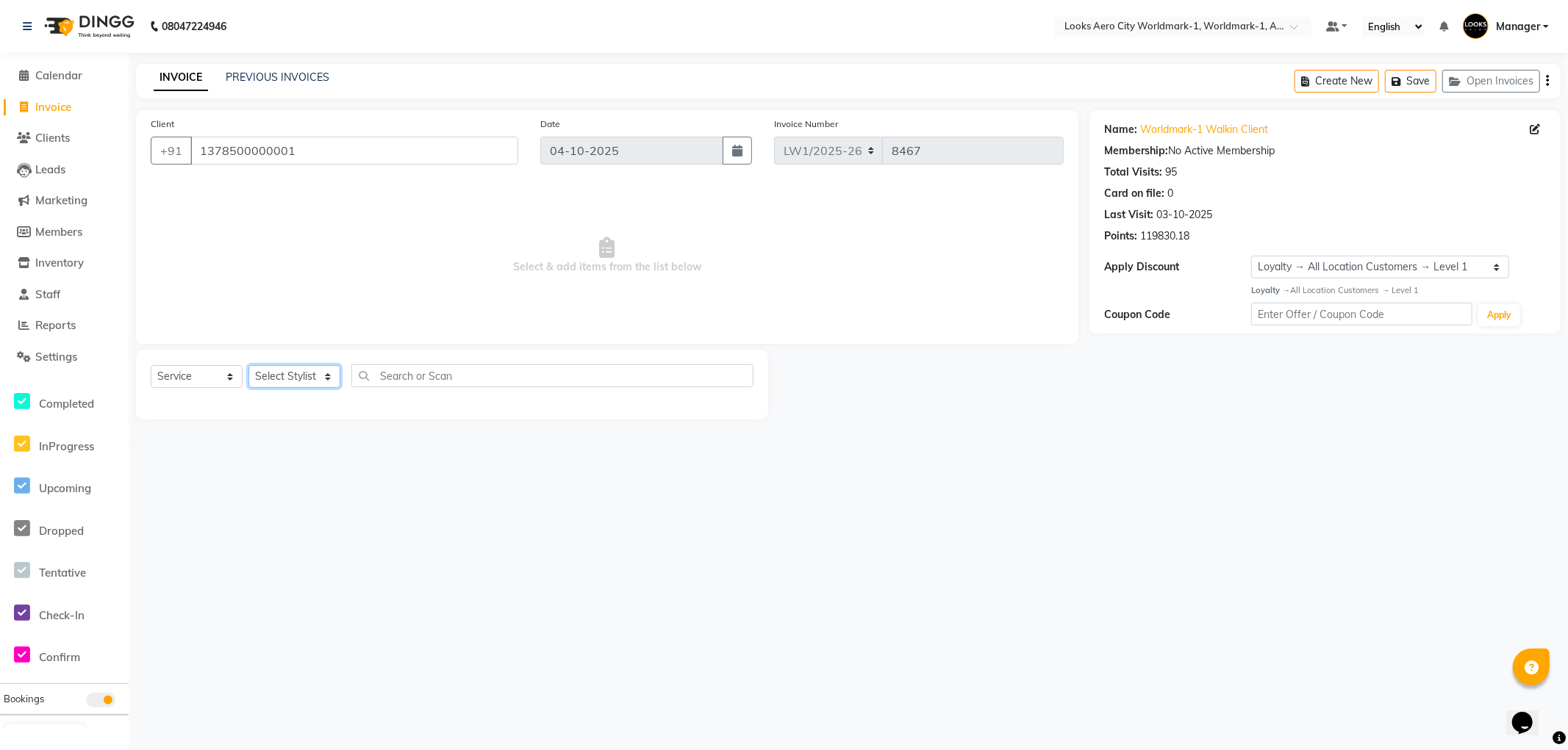
click at [329, 378] on select "Select Stylist [PERSON_NAME] [PERSON_NAME] [PERSON_NAME] [PERSON_NAME] Counter_…" at bounding box center [294, 376] width 92 height 23
select select "84551"
click at [249, 366] on select "Select Stylist [PERSON_NAME] [PERSON_NAME] [PERSON_NAME] [PERSON_NAME] Counter_…" at bounding box center [294, 376] width 92 height 23
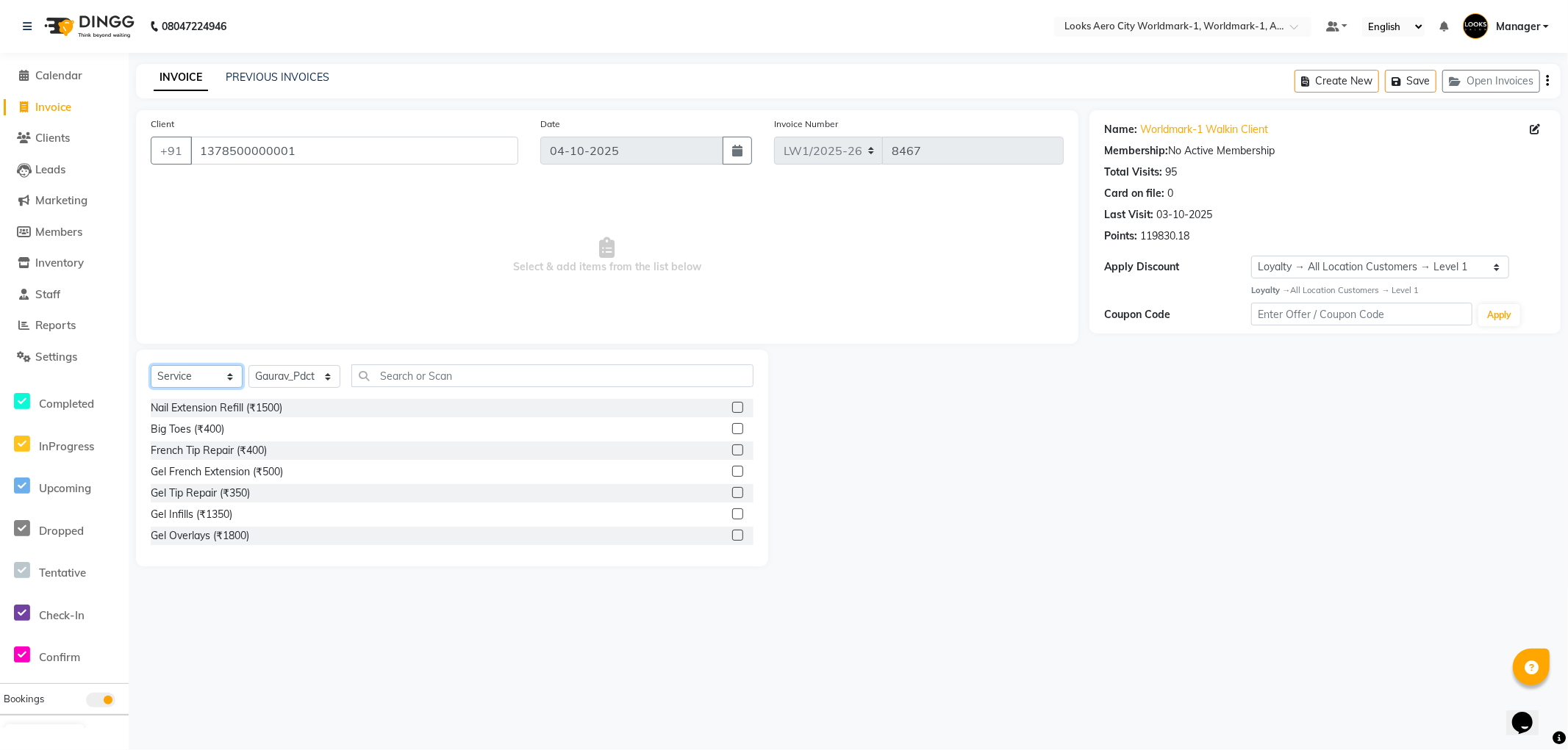
click at [227, 376] on select "Select Service Product Membership Package Voucher Prepaid Gift Card" at bounding box center [196, 376] width 92 height 23
select select "product"
click at [151, 366] on select "Select Service Product Membership Package Voucher Prepaid Gift Card" at bounding box center [196, 376] width 92 height 23
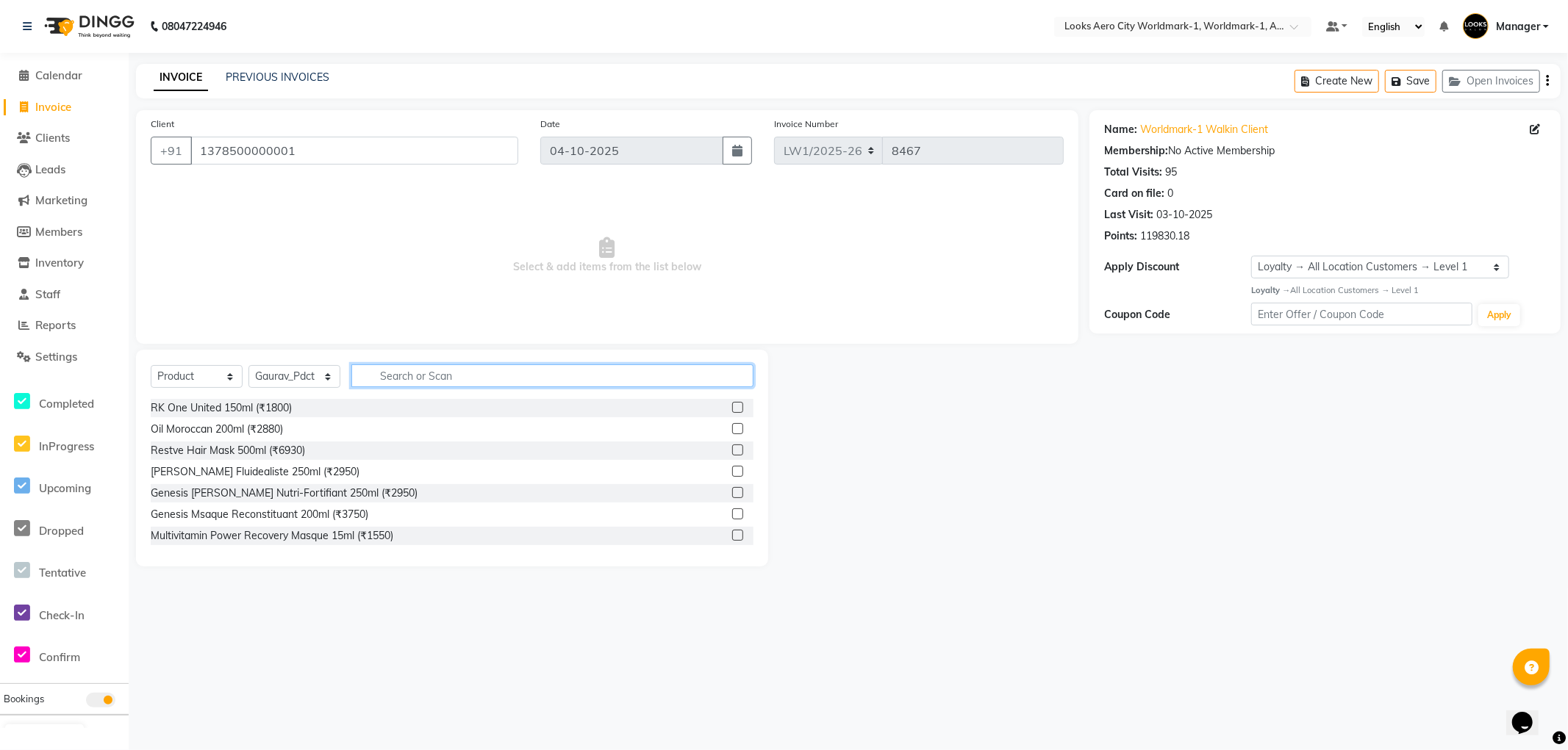
click at [394, 371] on input "text" at bounding box center [552, 375] width 402 height 23
type input "3474637135690"
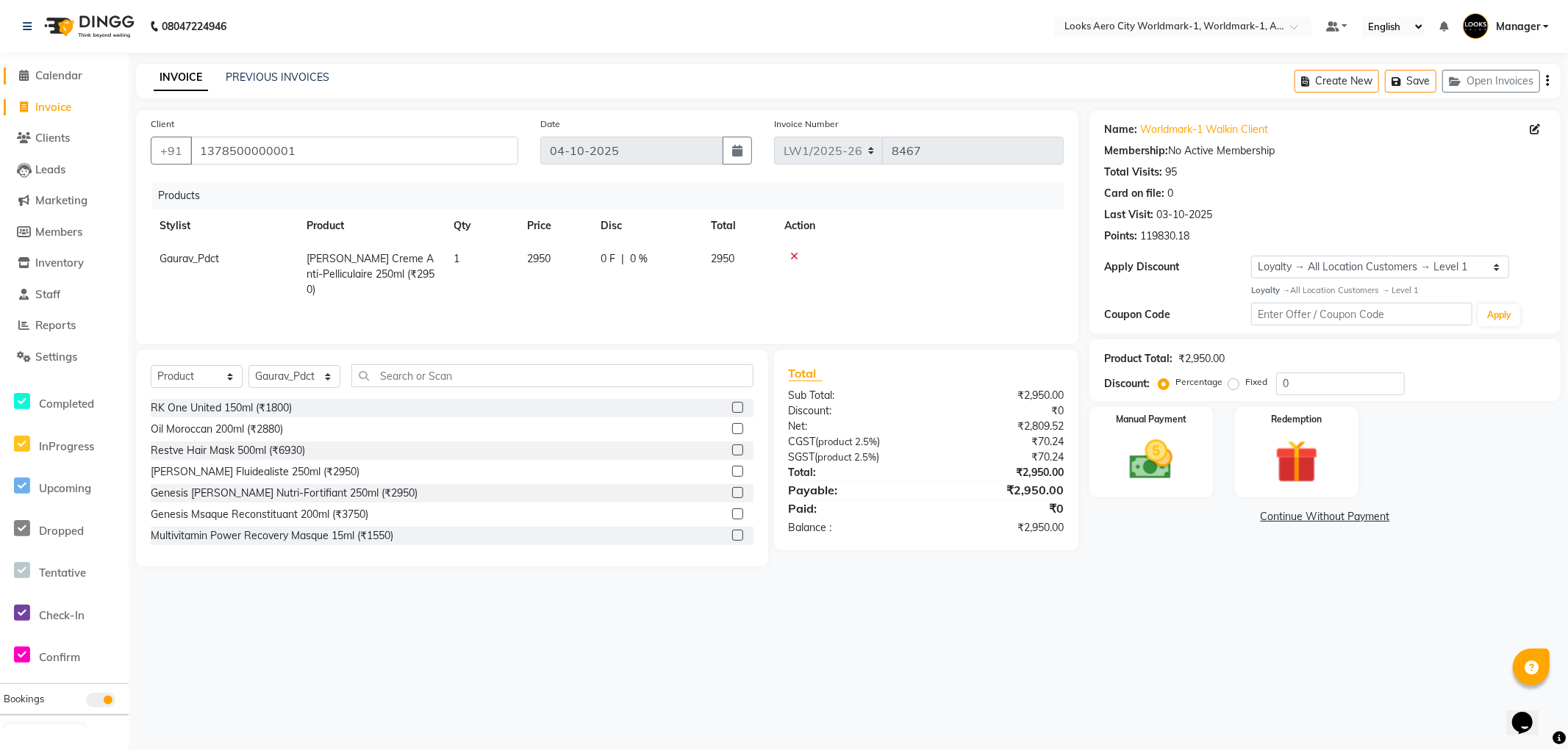
click at [55, 77] on span "Calendar" at bounding box center [58, 75] width 47 height 14
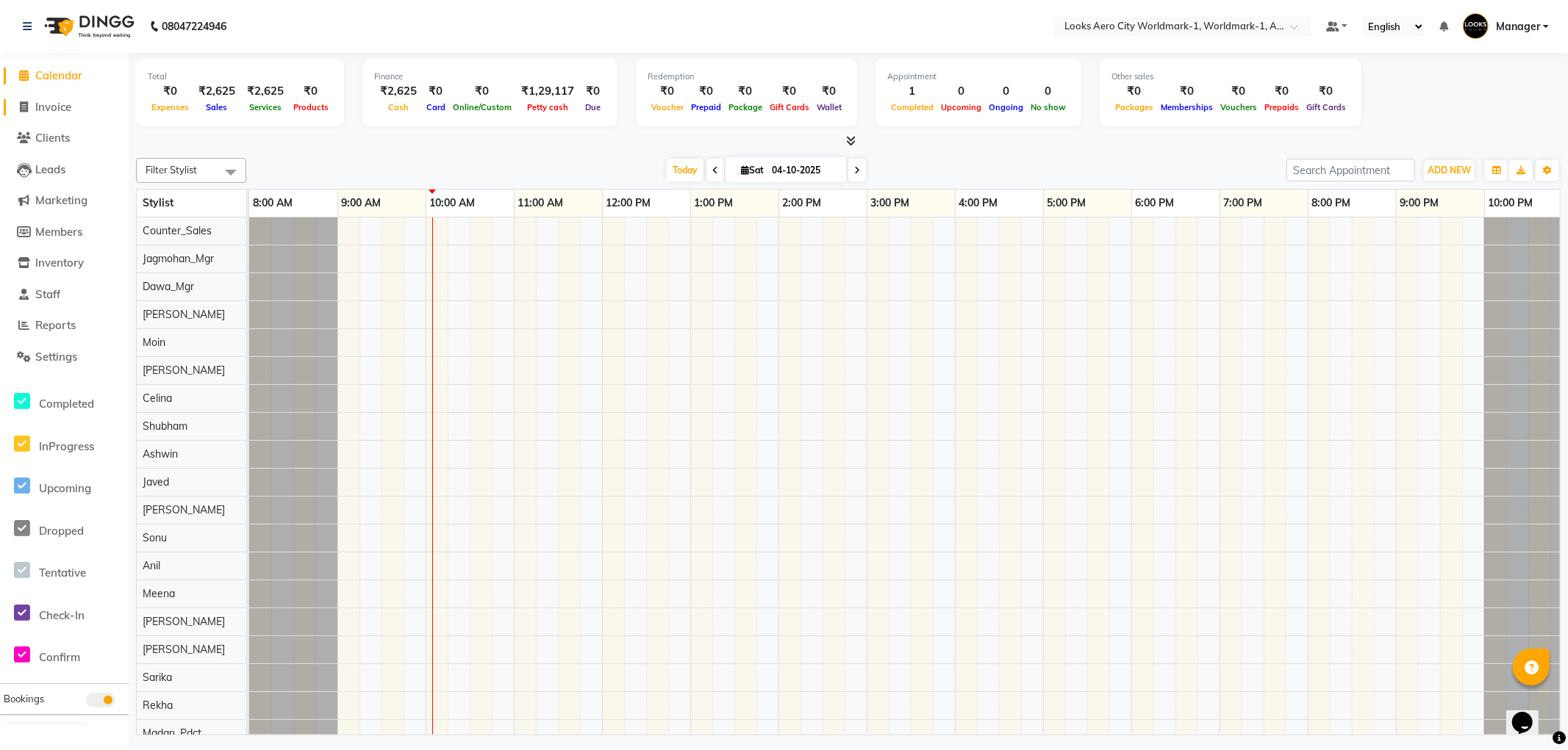
click at [57, 104] on span "Invoice" at bounding box center [53, 107] width 36 height 14
select select "service"
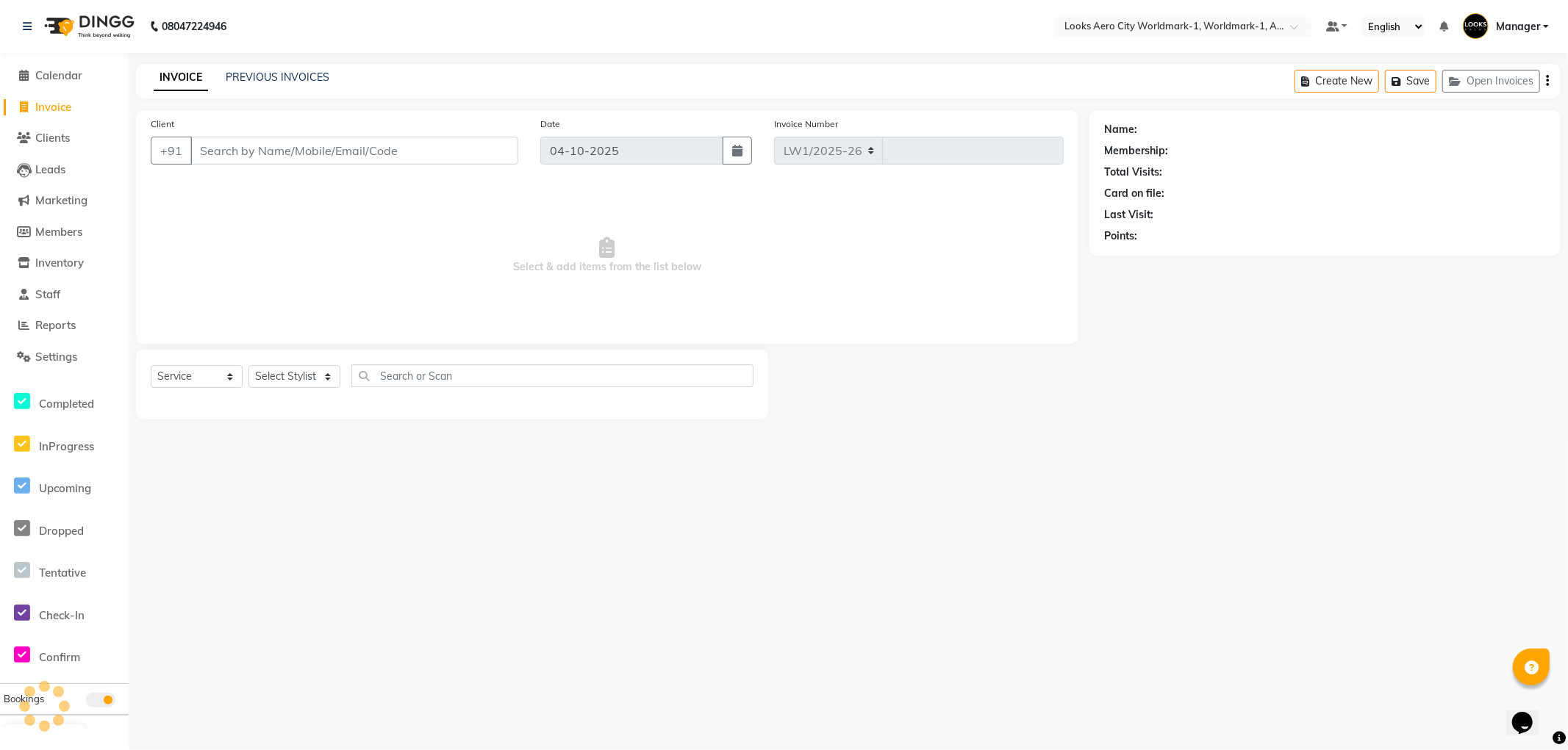
select select "8573"
type input "8467"
drag, startPoint x: 251, startPoint y: 158, endPoint x: 399, endPoint y: 33, distance: 193.7
click at [256, 155] on input "Client" at bounding box center [354, 151] width 328 height 28
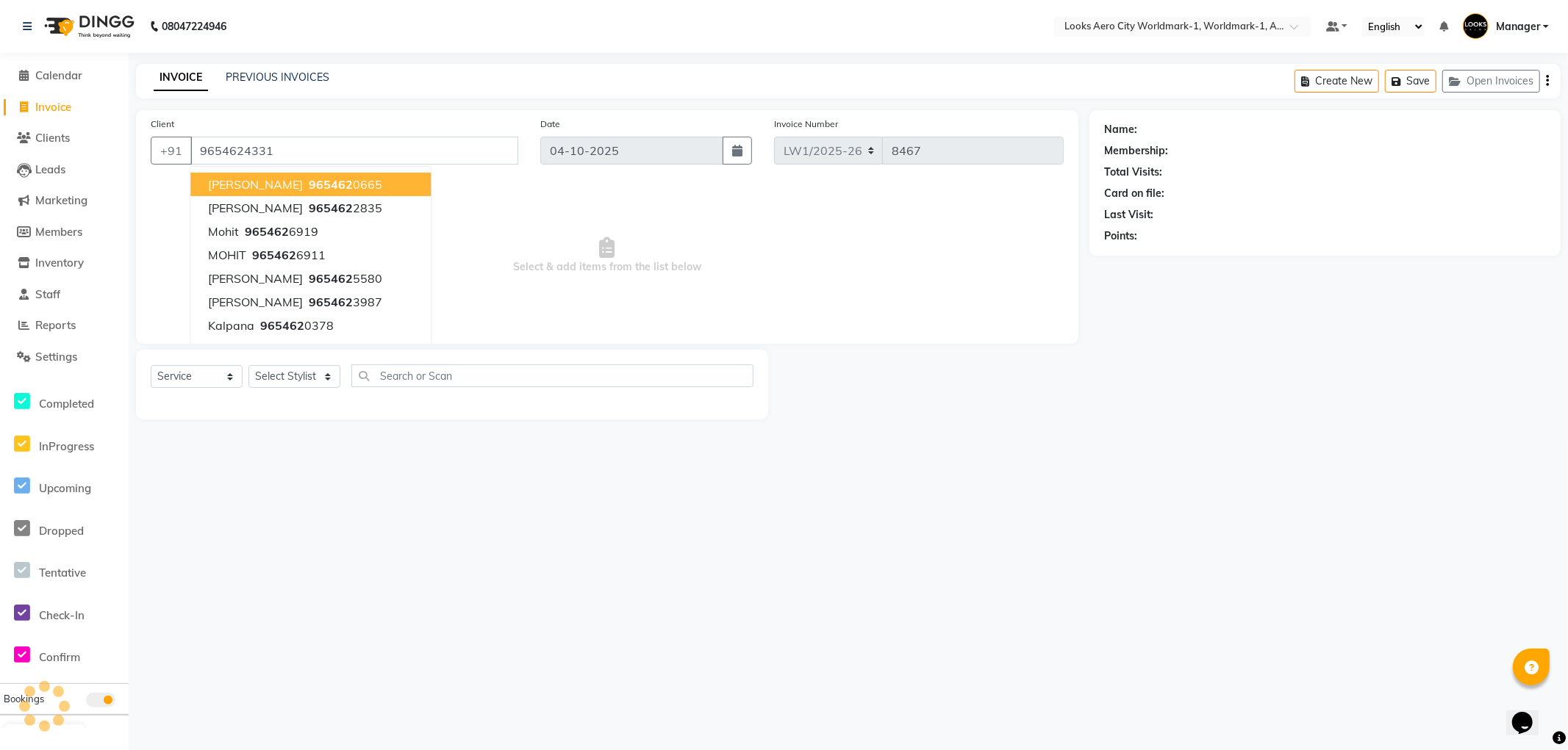
type input "9654624331"
select select "1: Object"
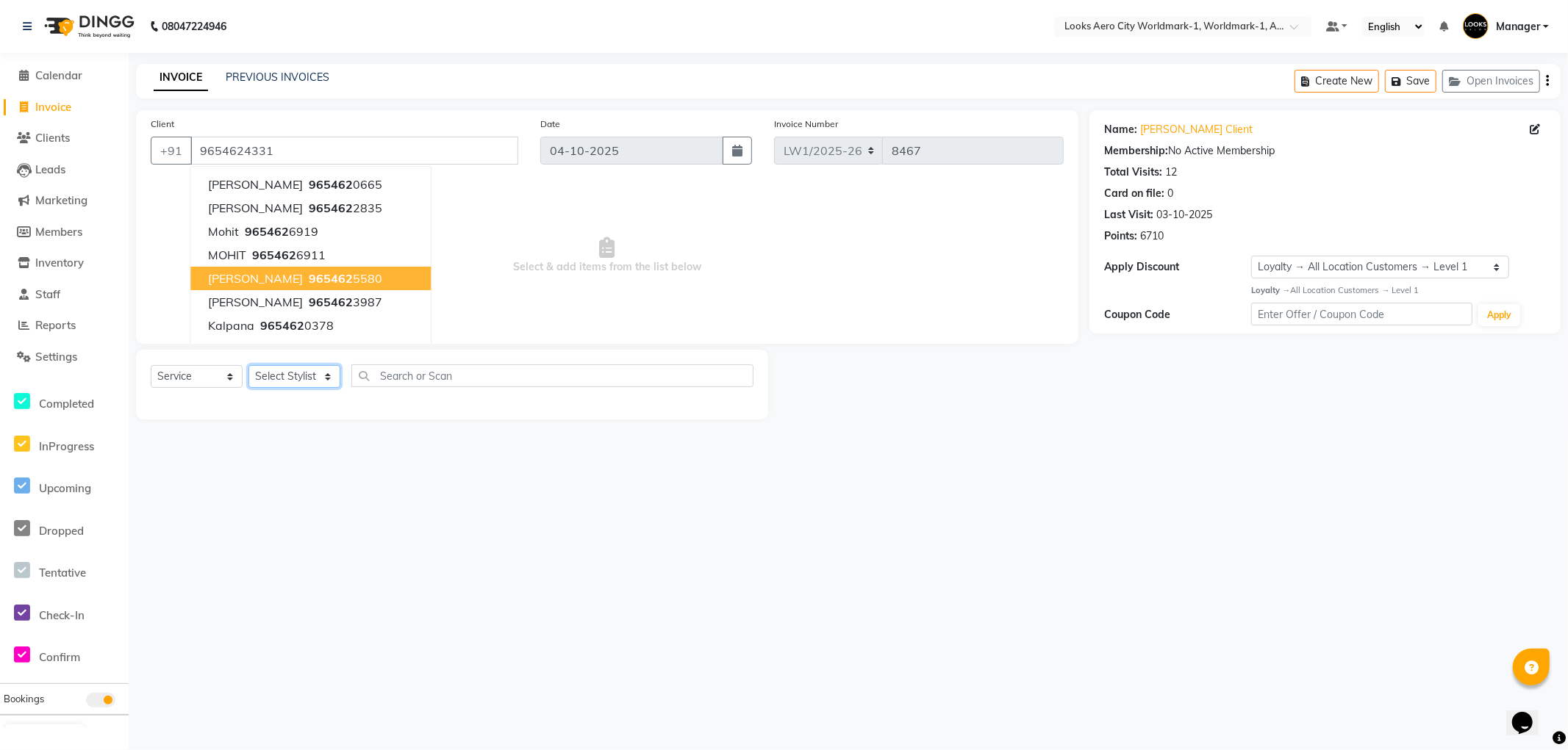
click at [325, 380] on select "Select Stylist [PERSON_NAME] [PERSON_NAME] [PERSON_NAME] [PERSON_NAME] Counter_…" at bounding box center [294, 376] width 92 height 23
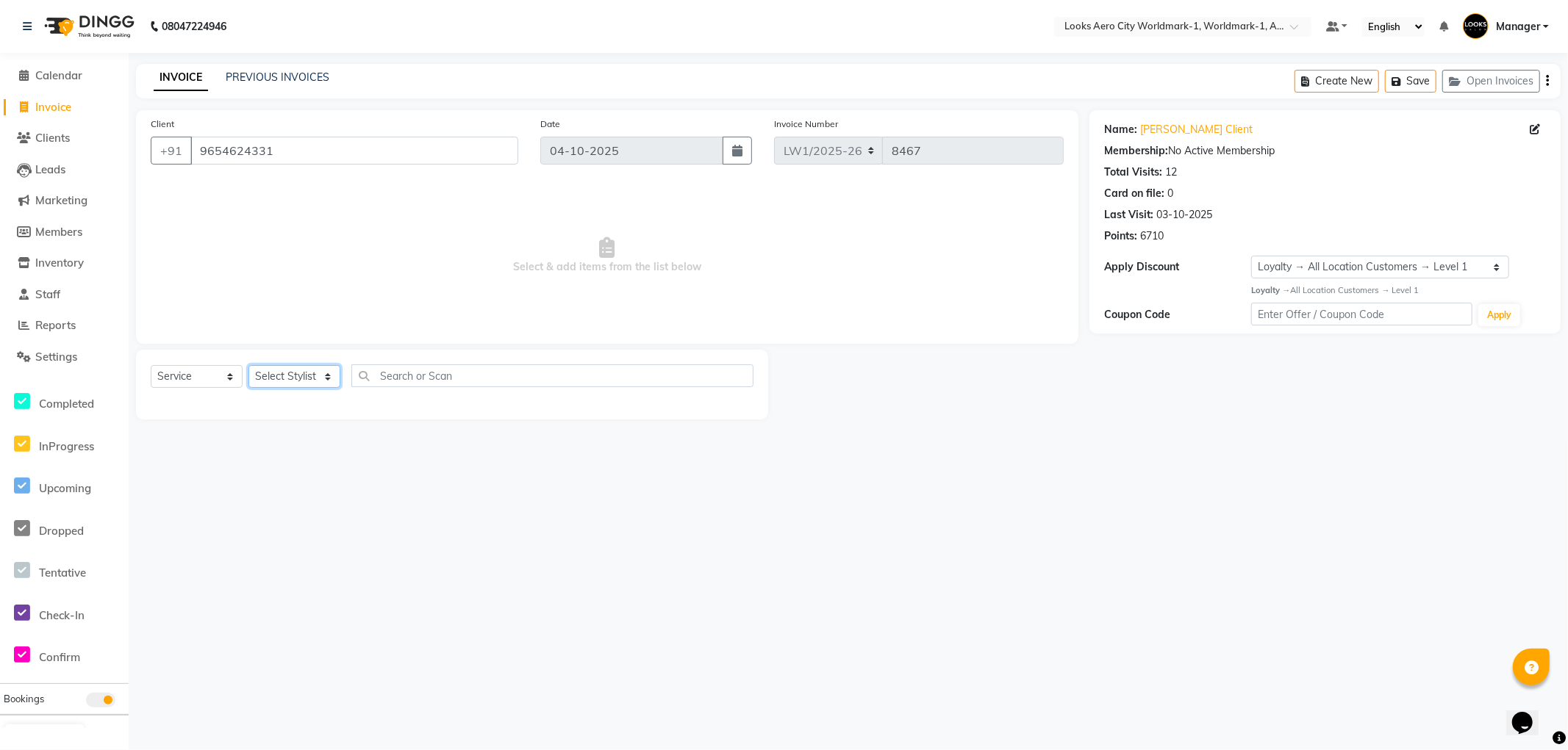
select select "84545"
click at [249, 366] on select "Select Stylist [PERSON_NAME] [PERSON_NAME] [PERSON_NAME] [PERSON_NAME] Counter_…" at bounding box center [294, 376] width 92 height 23
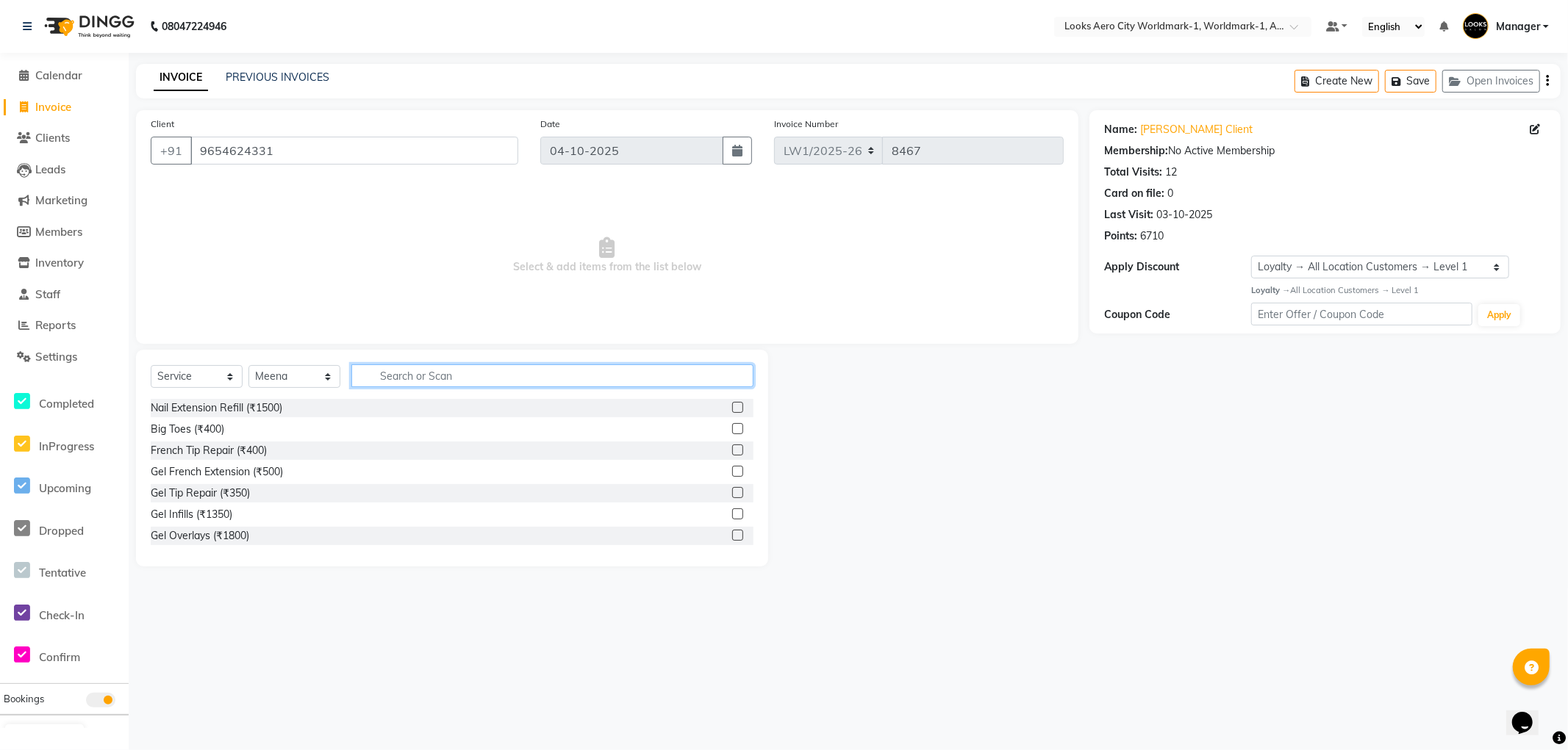
click at [388, 375] on input "text" at bounding box center [552, 375] width 402 height 23
type input "make"
click at [732, 540] on label at bounding box center [738, 535] width 11 height 11
click at [732, 540] on input "checkbox" at bounding box center [737, 536] width 9 height 9
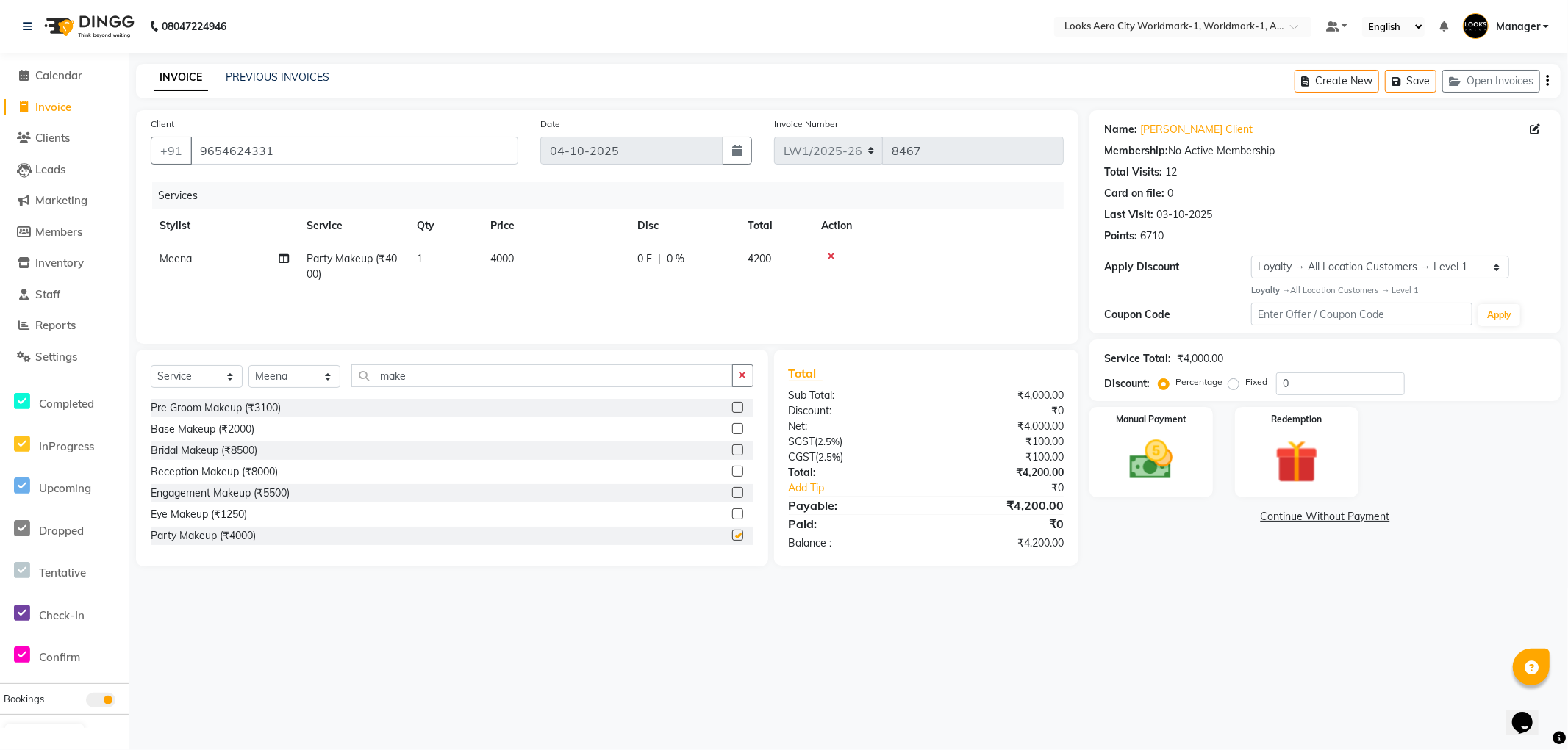
checkbox input "false"
click at [1135, 443] on img at bounding box center [1151, 460] width 74 height 52
click at [1233, 515] on span "CASH" at bounding box center [1240, 518] width 32 height 17
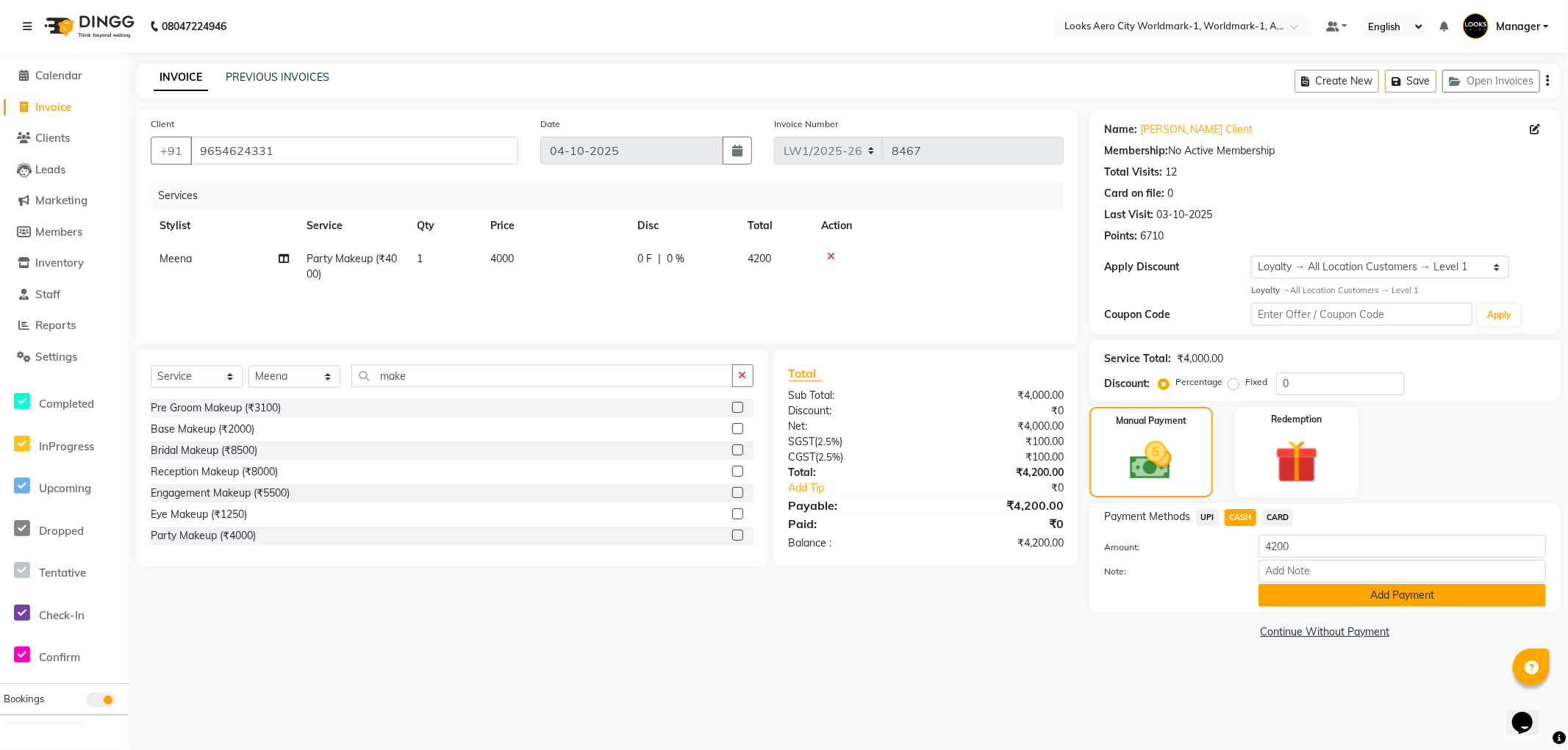
click at [1312, 589] on button "Add Payment" at bounding box center [1402, 595] width 287 height 23
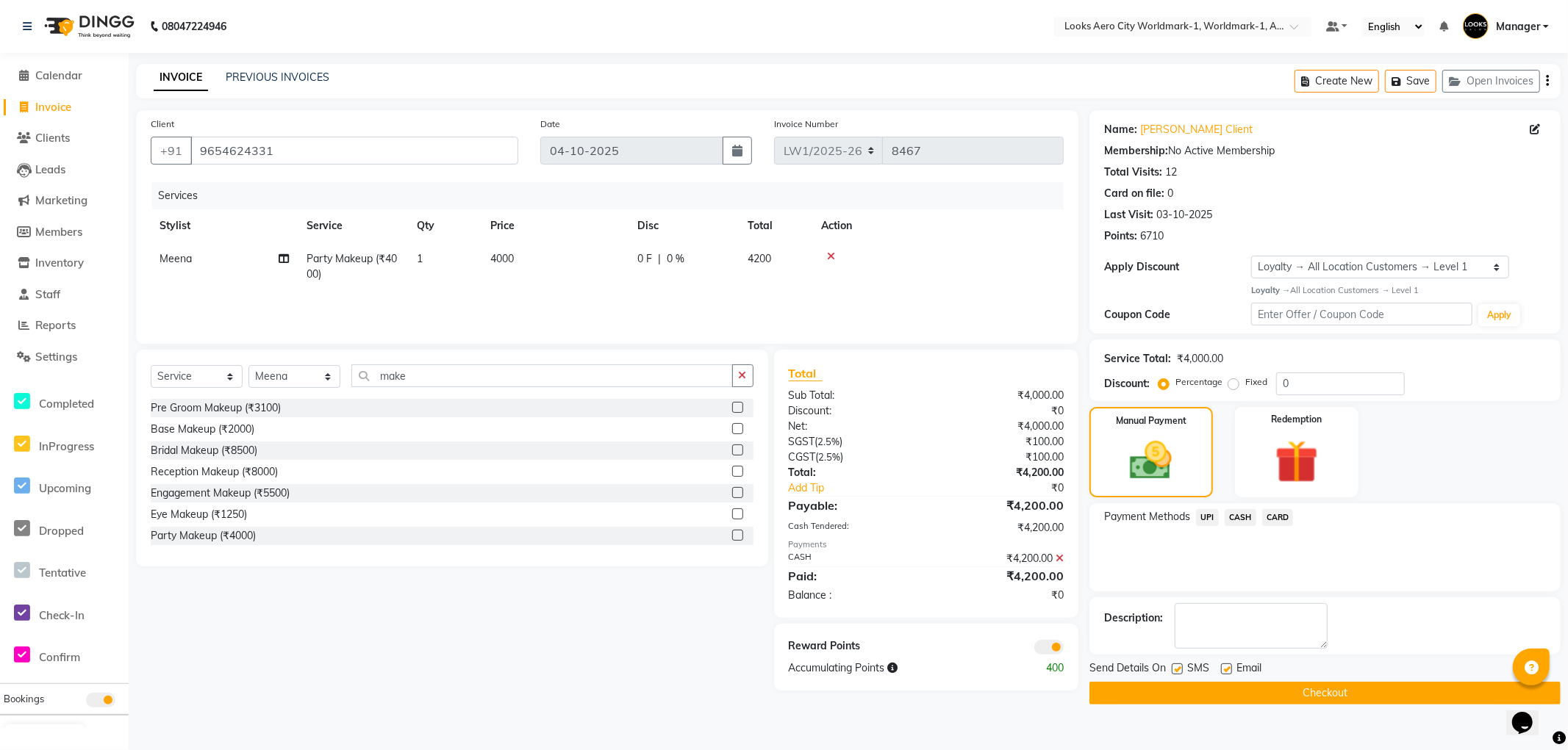
click at [1253, 696] on button "Checkout" at bounding box center [1325, 693] width 471 height 23
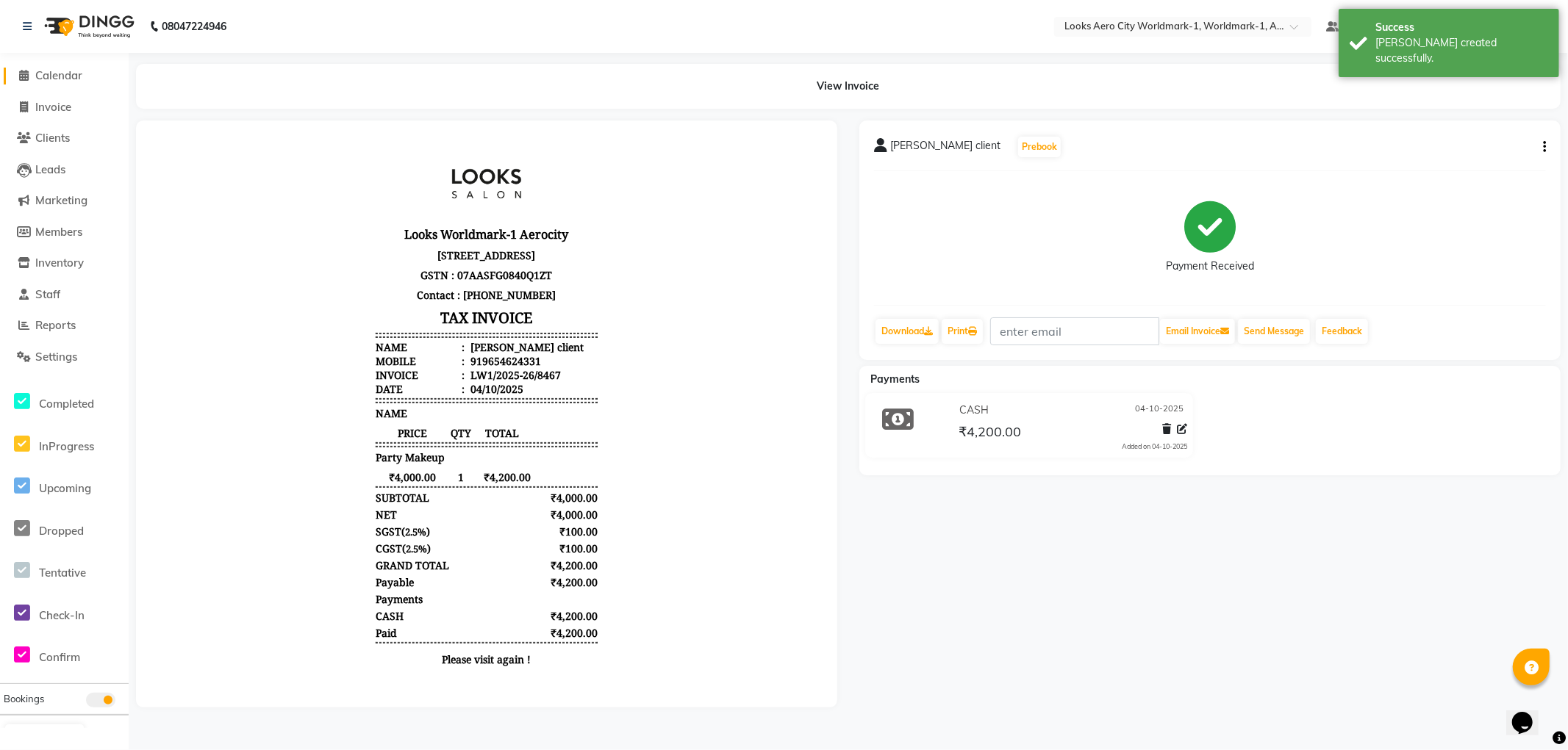
click at [71, 74] on span "Calendar" at bounding box center [58, 75] width 47 height 14
